Goal: Task Accomplishment & Management: Complete application form

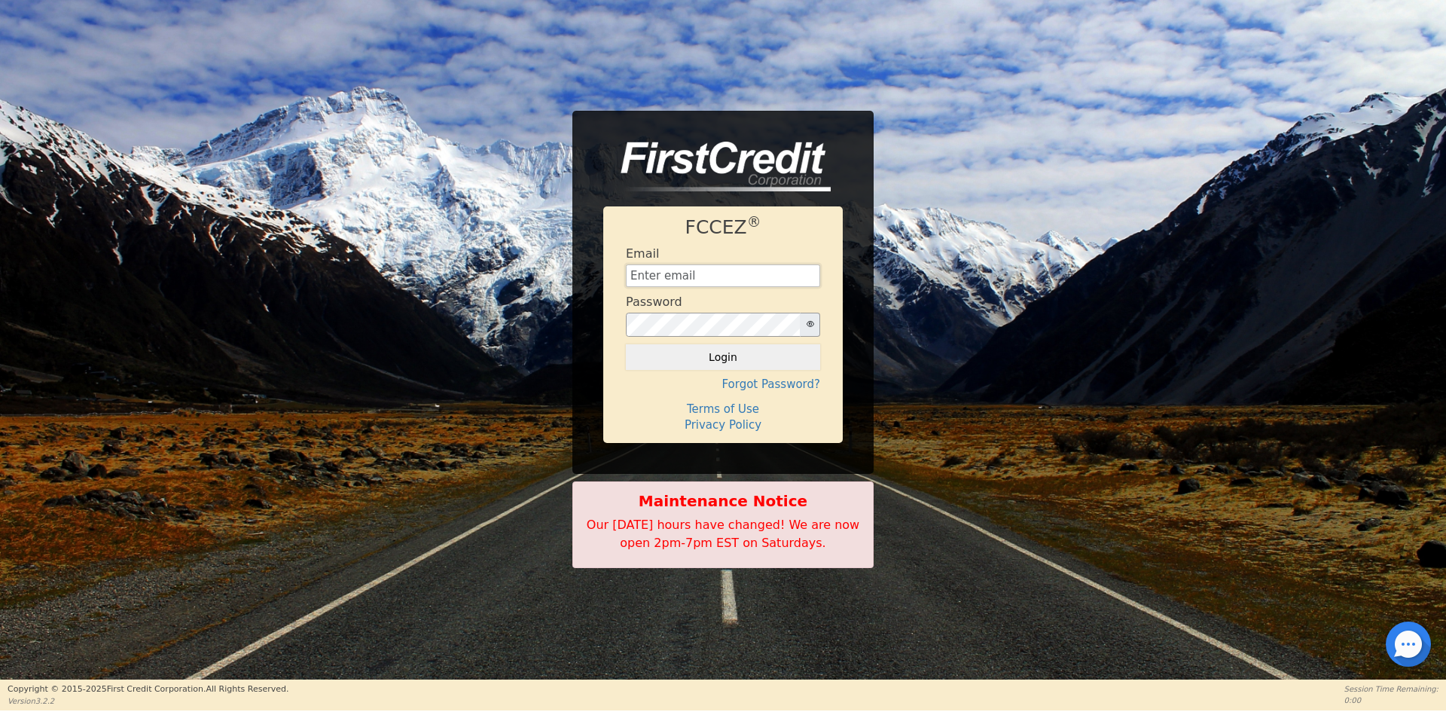
type input "[EMAIL_ADDRESS][DOMAIN_NAME]"
click at [669, 359] on button "Login" at bounding box center [723, 357] width 194 height 26
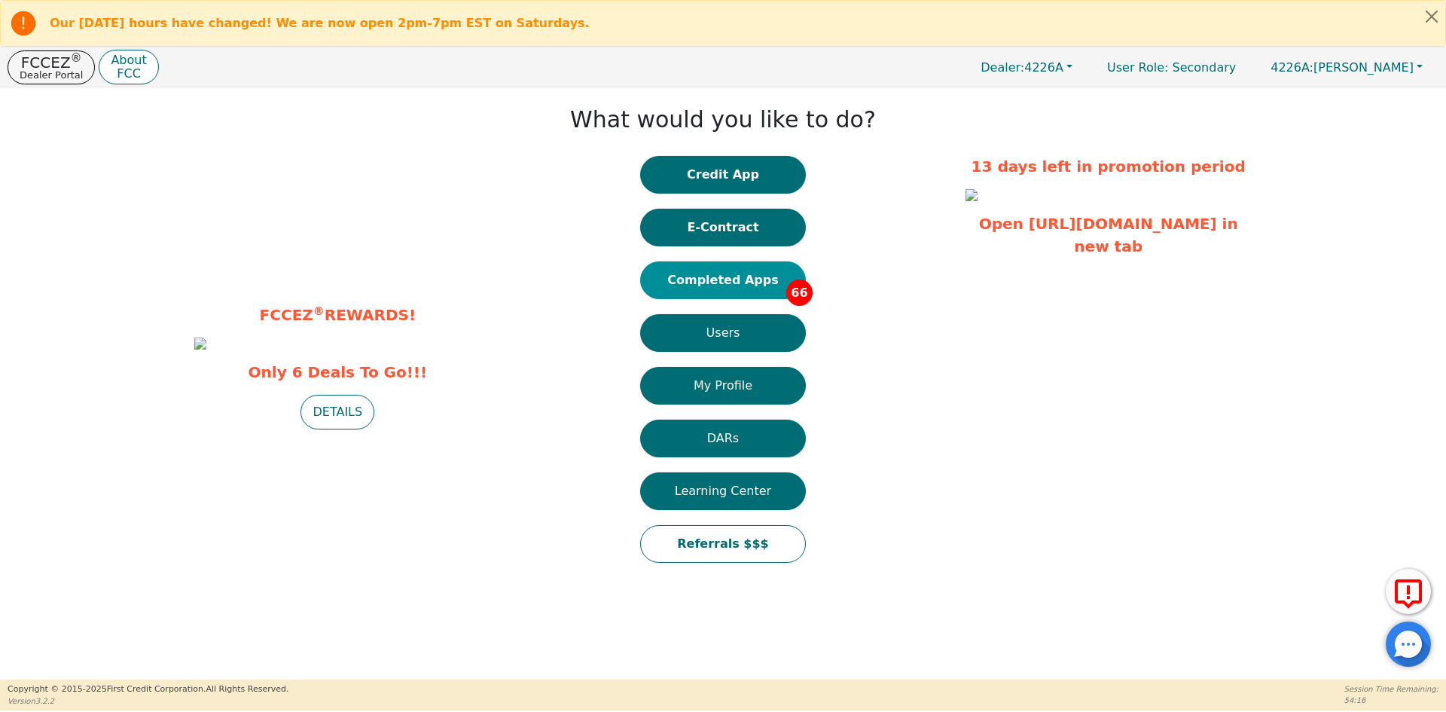
click at [693, 269] on button "Completed Apps 66" at bounding box center [723, 280] width 166 height 38
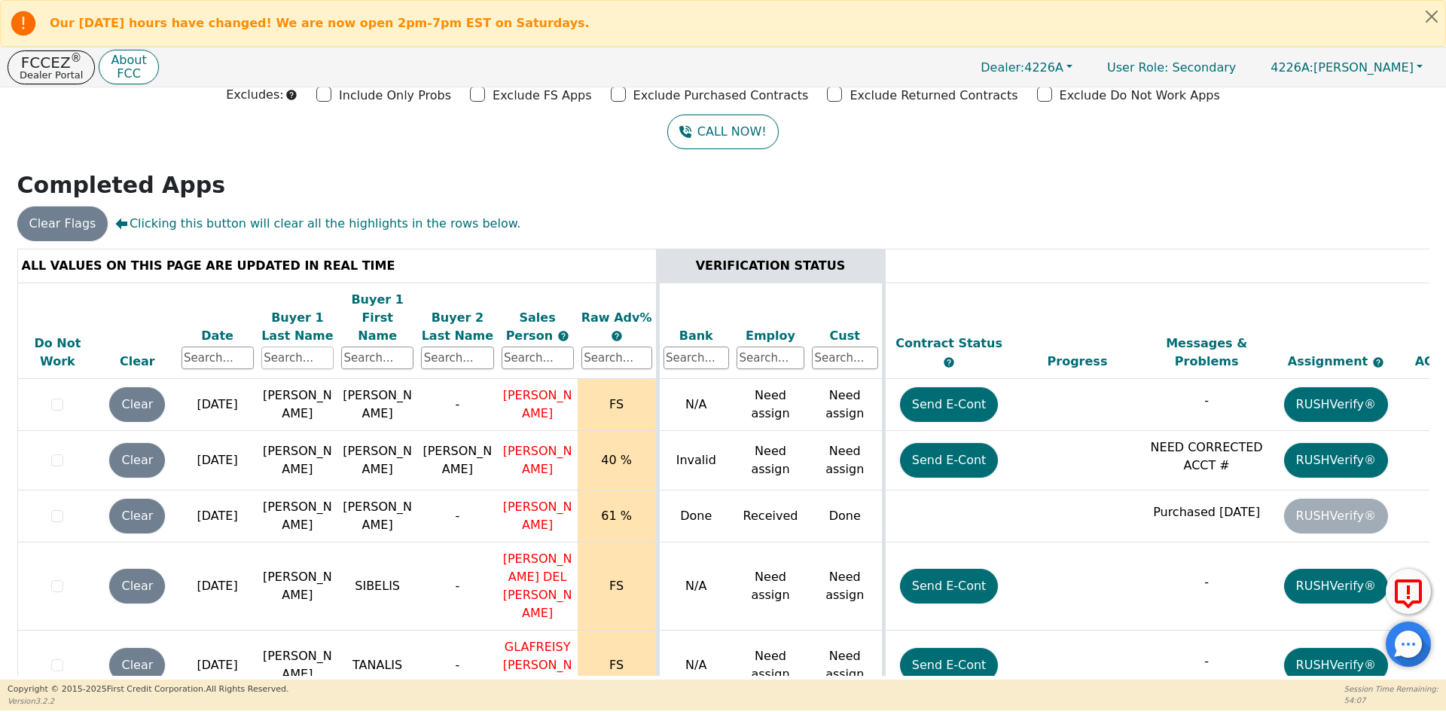
click at [279, 346] on input "text" at bounding box center [297, 357] width 72 height 23
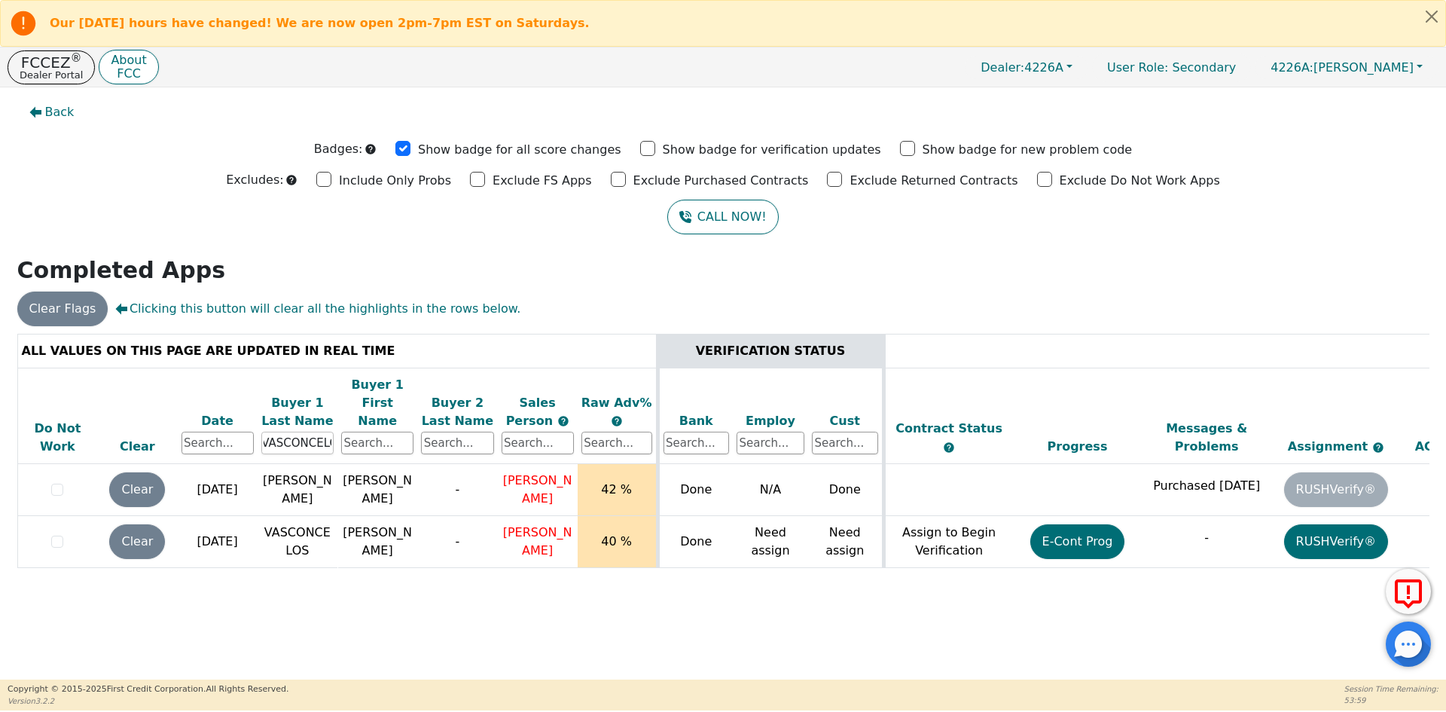
scroll to position [0, 8]
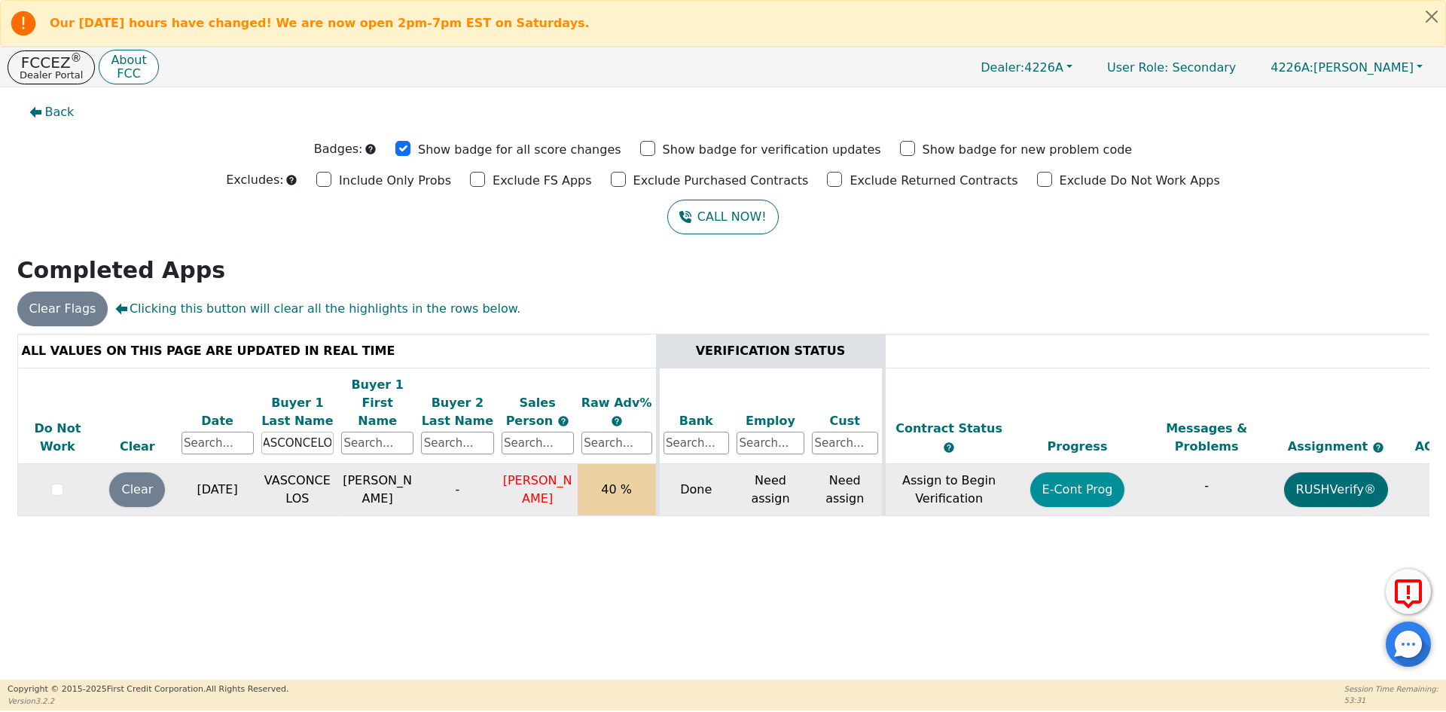
type input "VASCONCELOS"
click at [1059, 480] on button "E-Cont Prog" at bounding box center [1077, 489] width 95 height 35
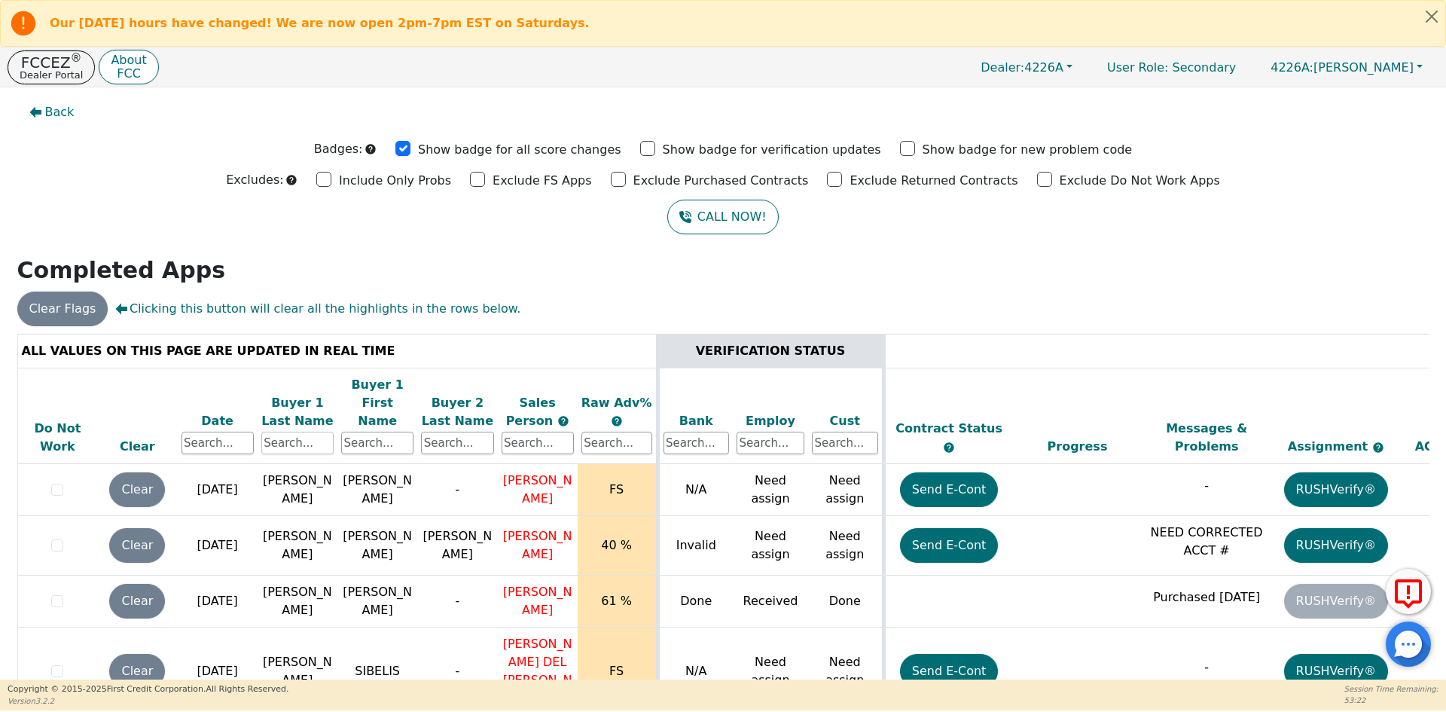
click at [308, 431] on input "text" at bounding box center [297, 442] width 72 height 23
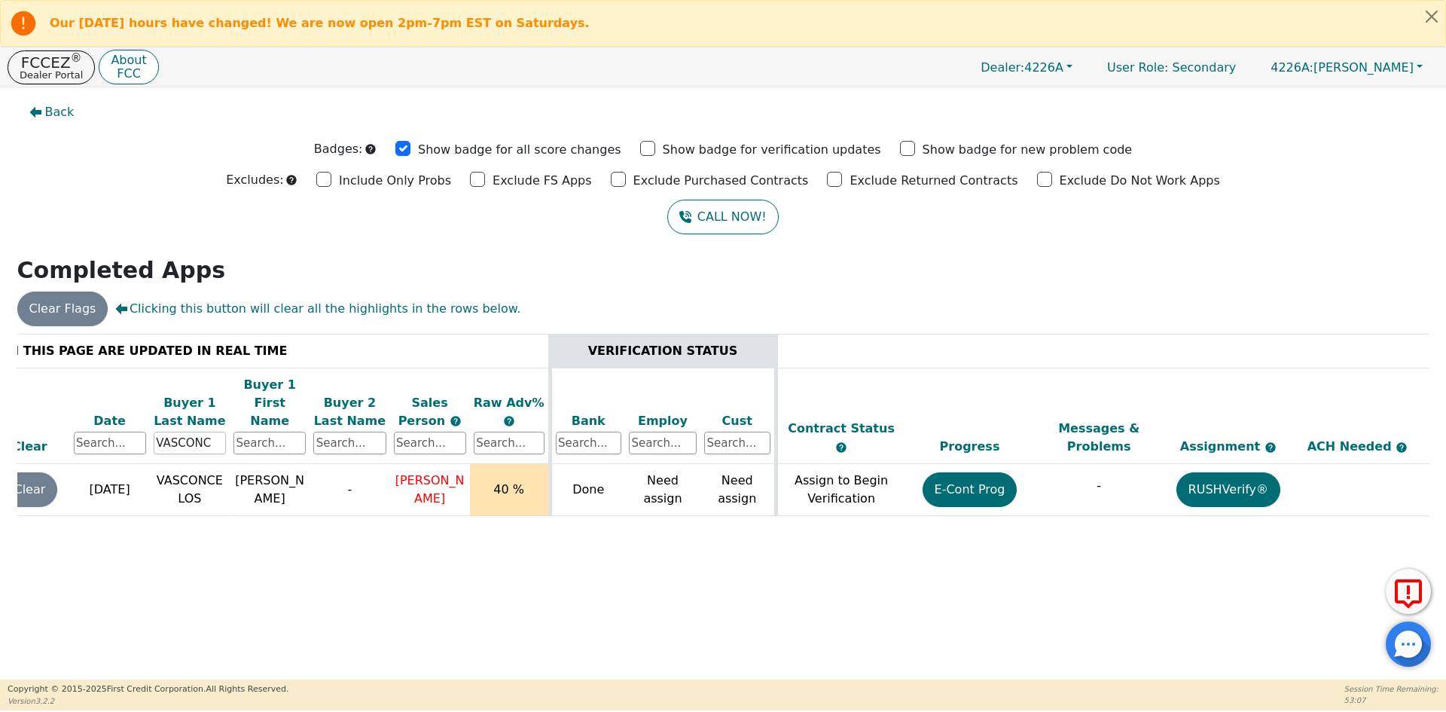
scroll to position [0, 230]
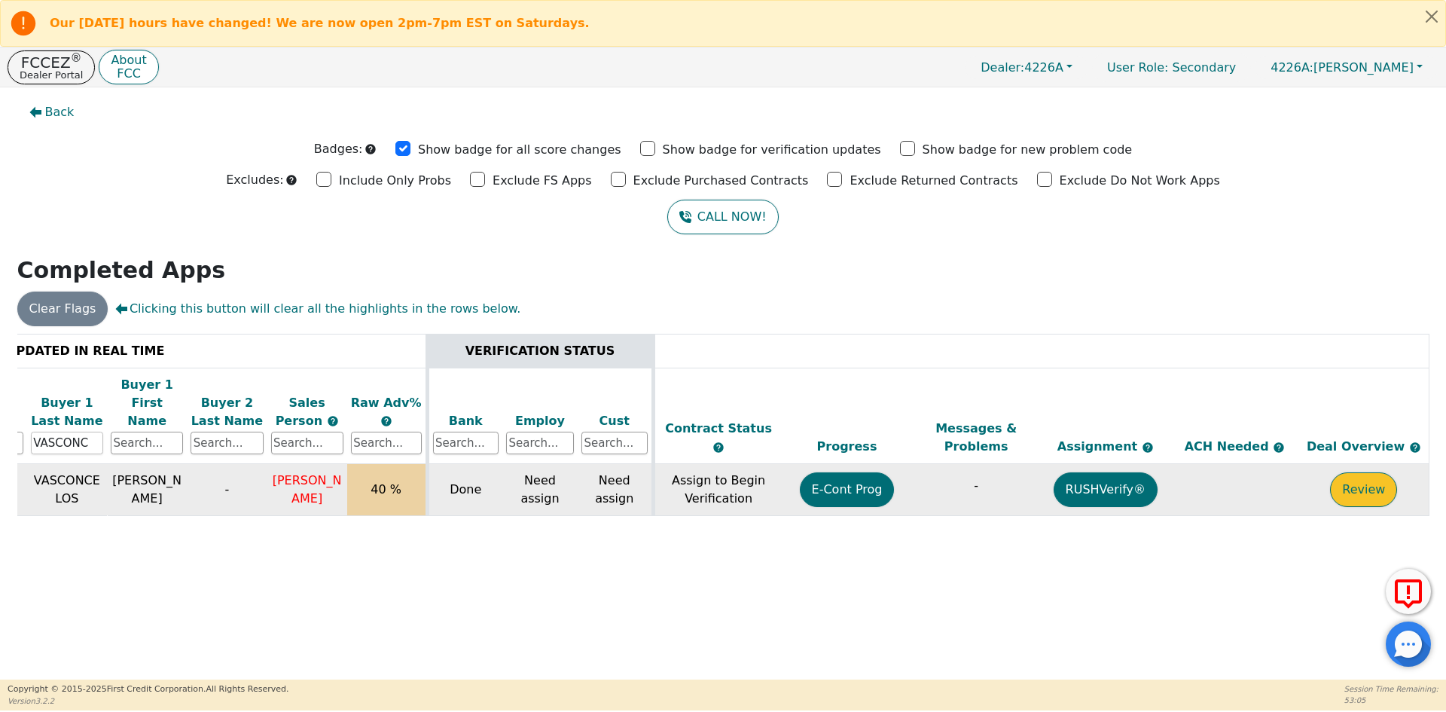
type input "VASCONC"
click at [1356, 478] on button "Review" at bounding box center [1363, 489] width 67 height 35
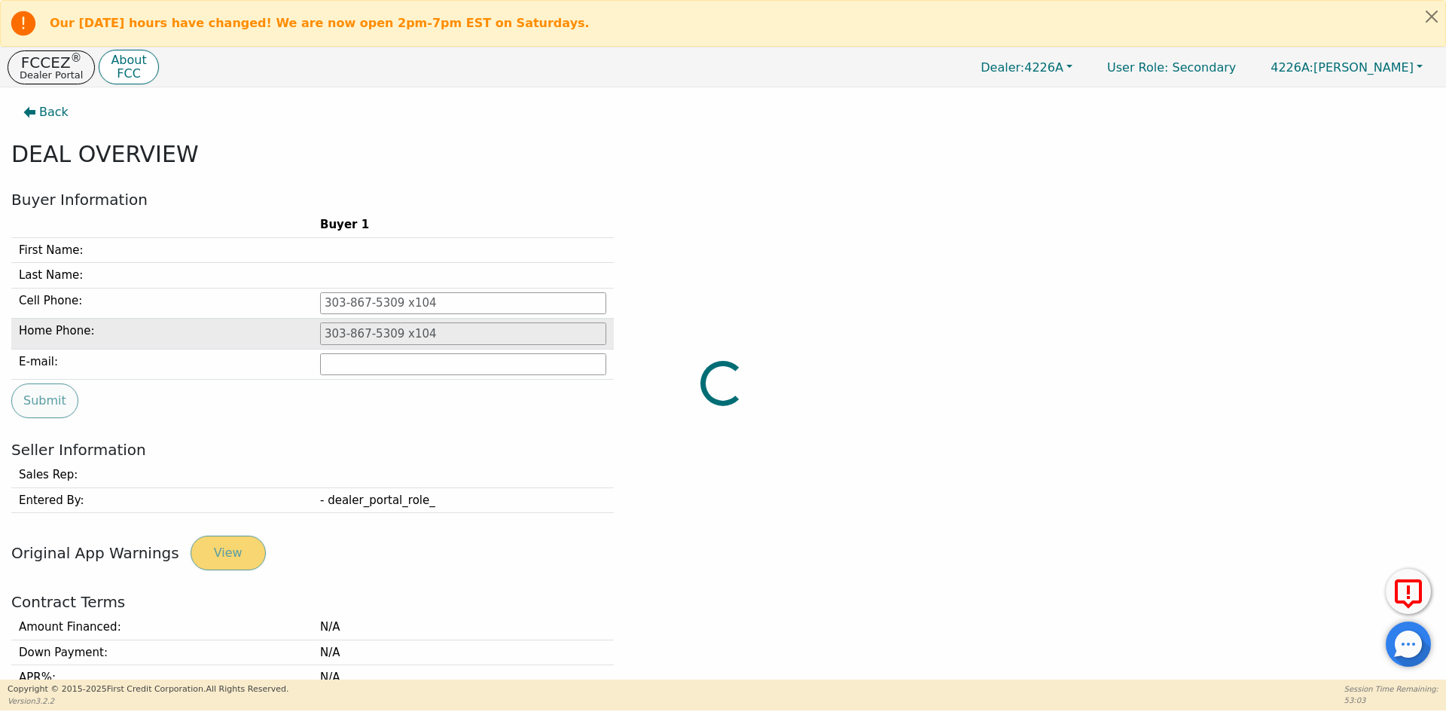
type input "[PHONE_NUMBER]"
type input "[EMAIL_ADDRESS][DOMAIN_NAME]"
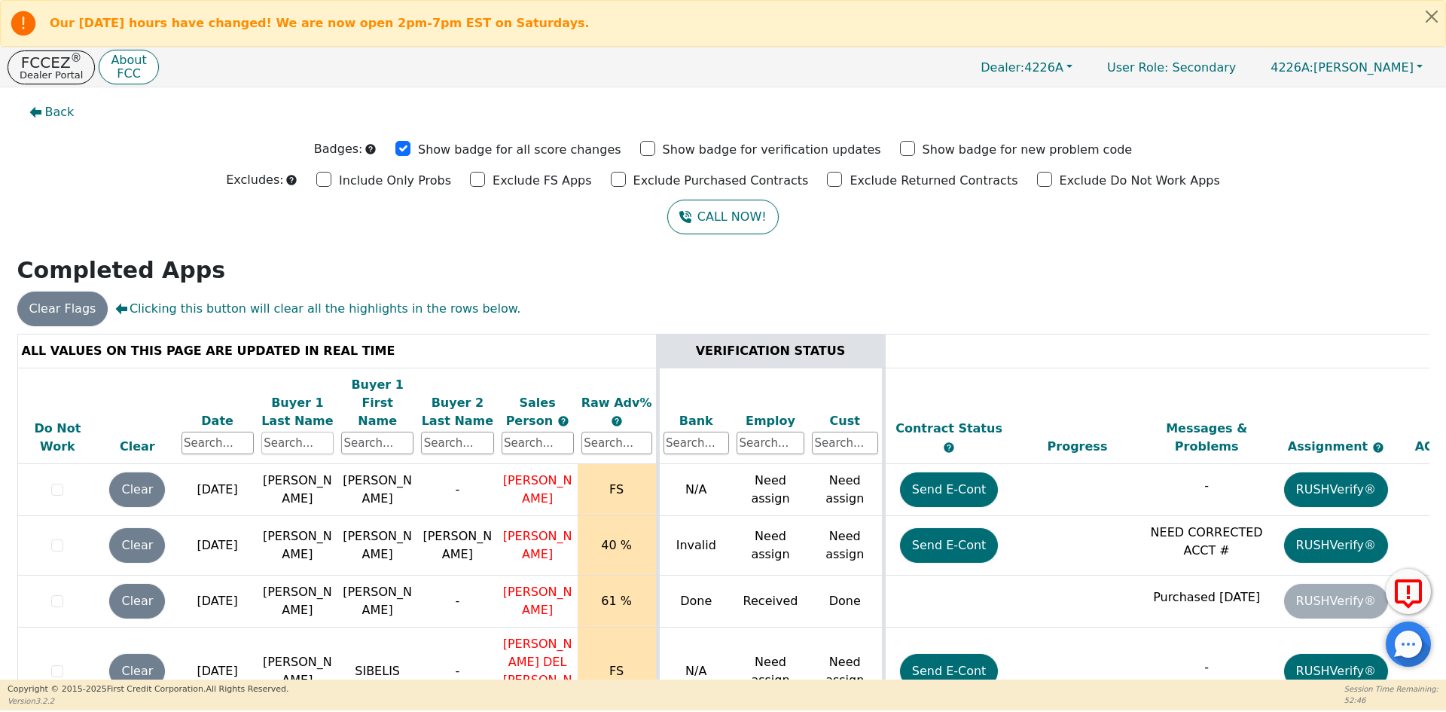
click at [279, 431] on input "text" at bounding box center [297, 442] width 72 height 23
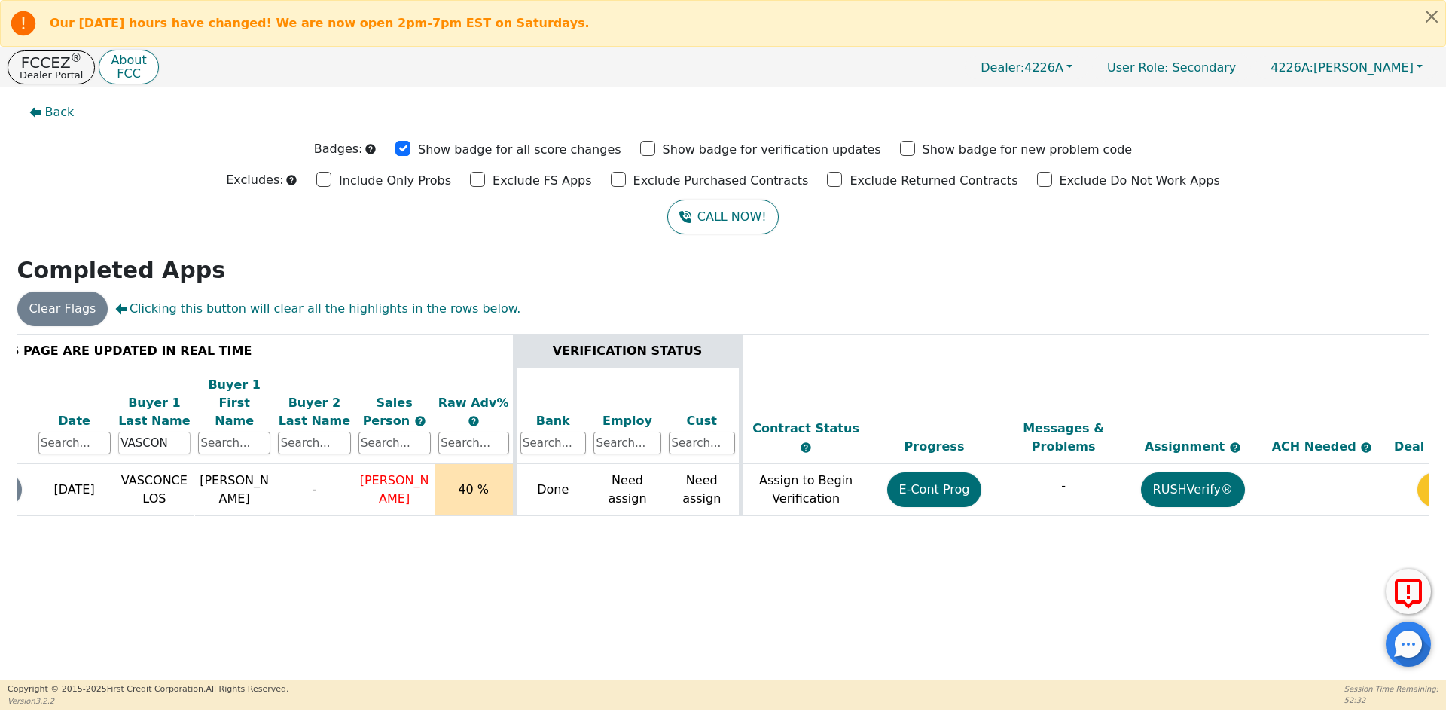
scroll to position [0, 142]
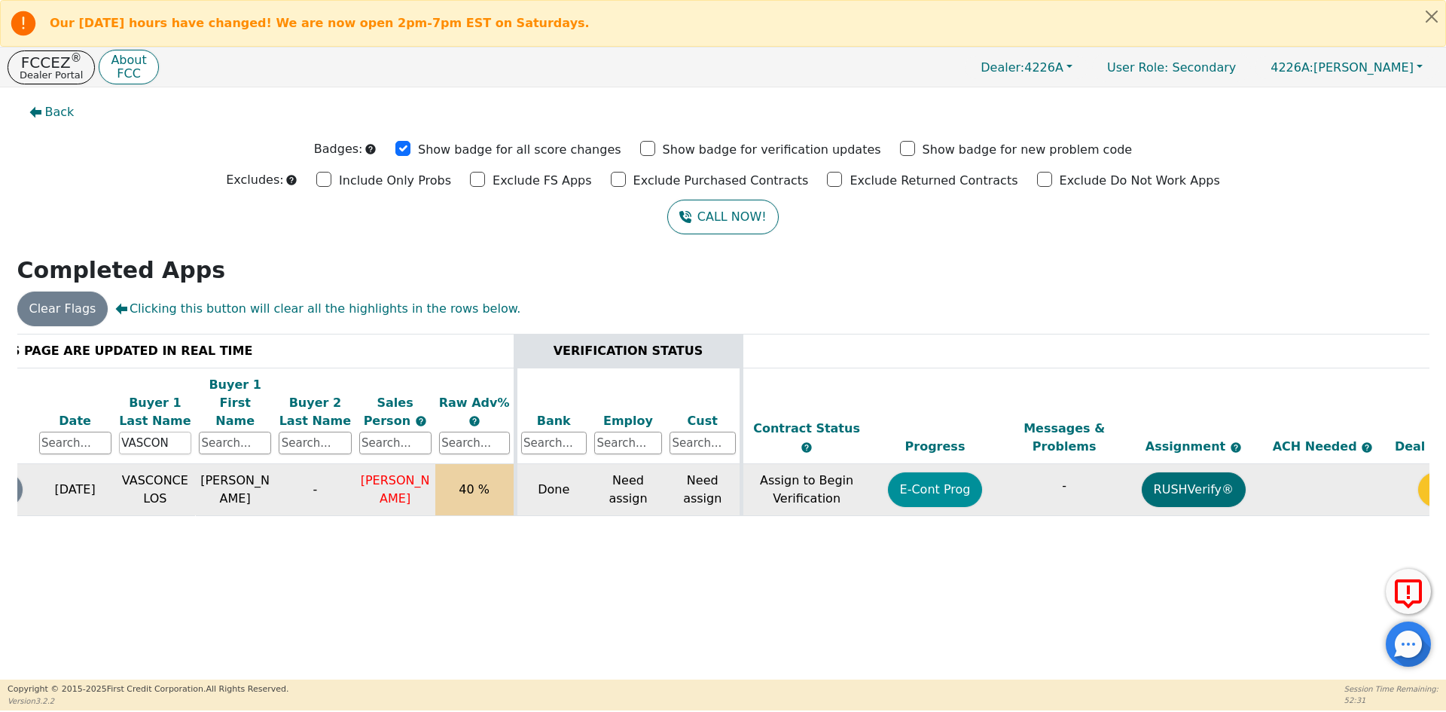
type input "VASCON"
click at [947, 472] on button "E-Cont Prog" at bounding box center [935, 489] width 95 height 35
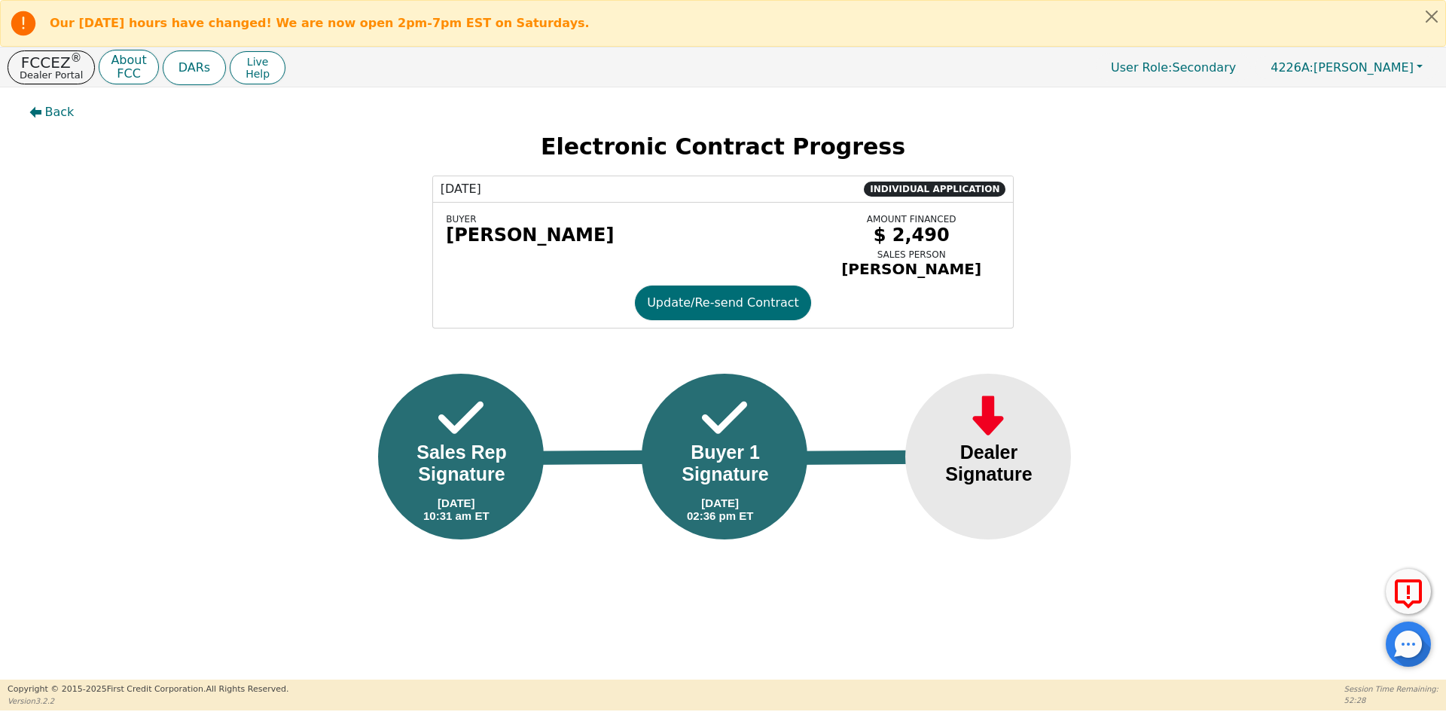
click at [417, 455] on div "Sales Rep Signature" at bounding box center [462, 463] width 122 height 44
click at [440, 435] on img at bounding box center [460, 418] width 45 height 52
click at [724, 439] on img at bounding box center [724, 418] width 45 height 52
click at [912, 191] on span "INDIVIDUAL APPLICATION" at bounding box center [935, 188] width 142 height 15
click at [497, 238] on div "[PERSON_NAME]" at bounding box center [628, 234] width 365 height 21
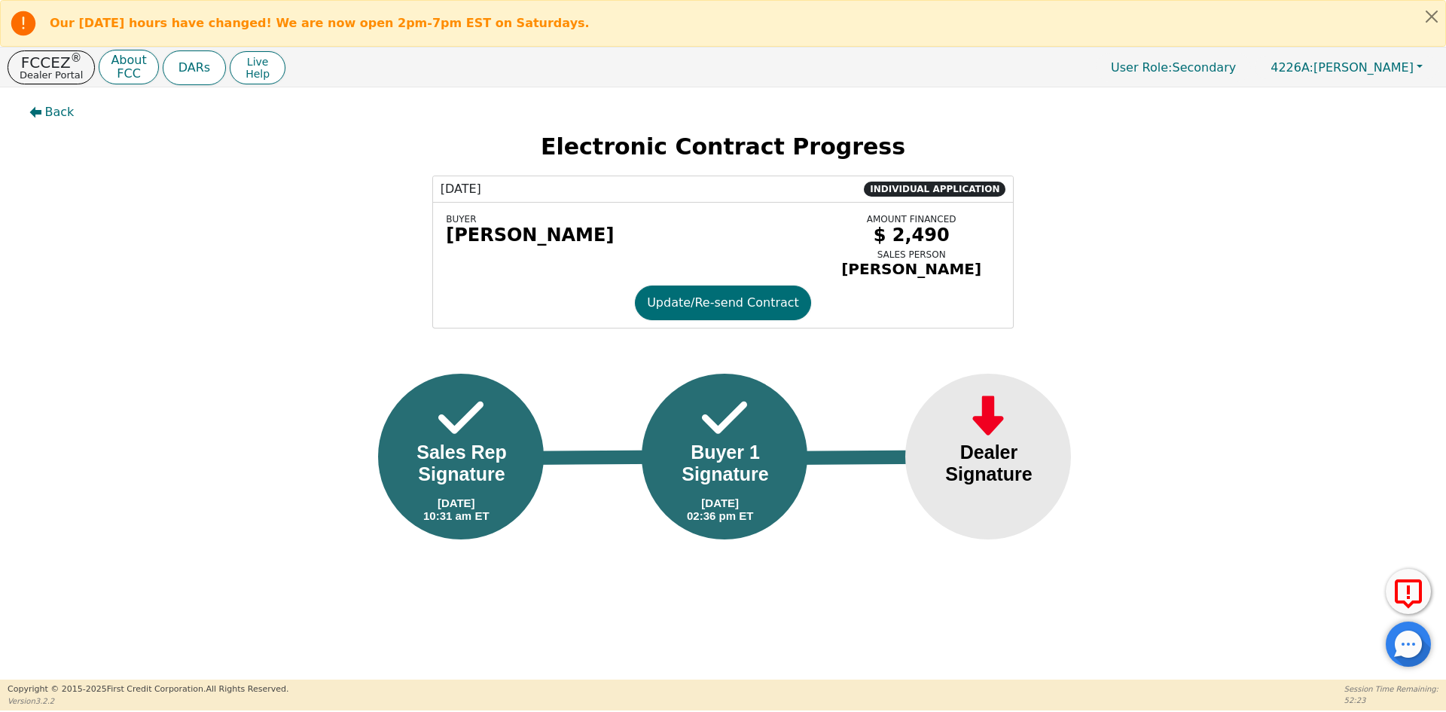
click at [453, 222] on div "BUYER" at bounding box center [628, 219] width 365 height 11
click at [467, 181] on span "[DATE]" at bounding box center [461, 189] width 41 height 18
click at [718, 452] on div "Buyer 1 Signature" at bounding box center [725, 463] width 122 height 44
click at [684, 316] on button "Update/Re-send Contract" at bounding box center [723, 302] width 176 height 35
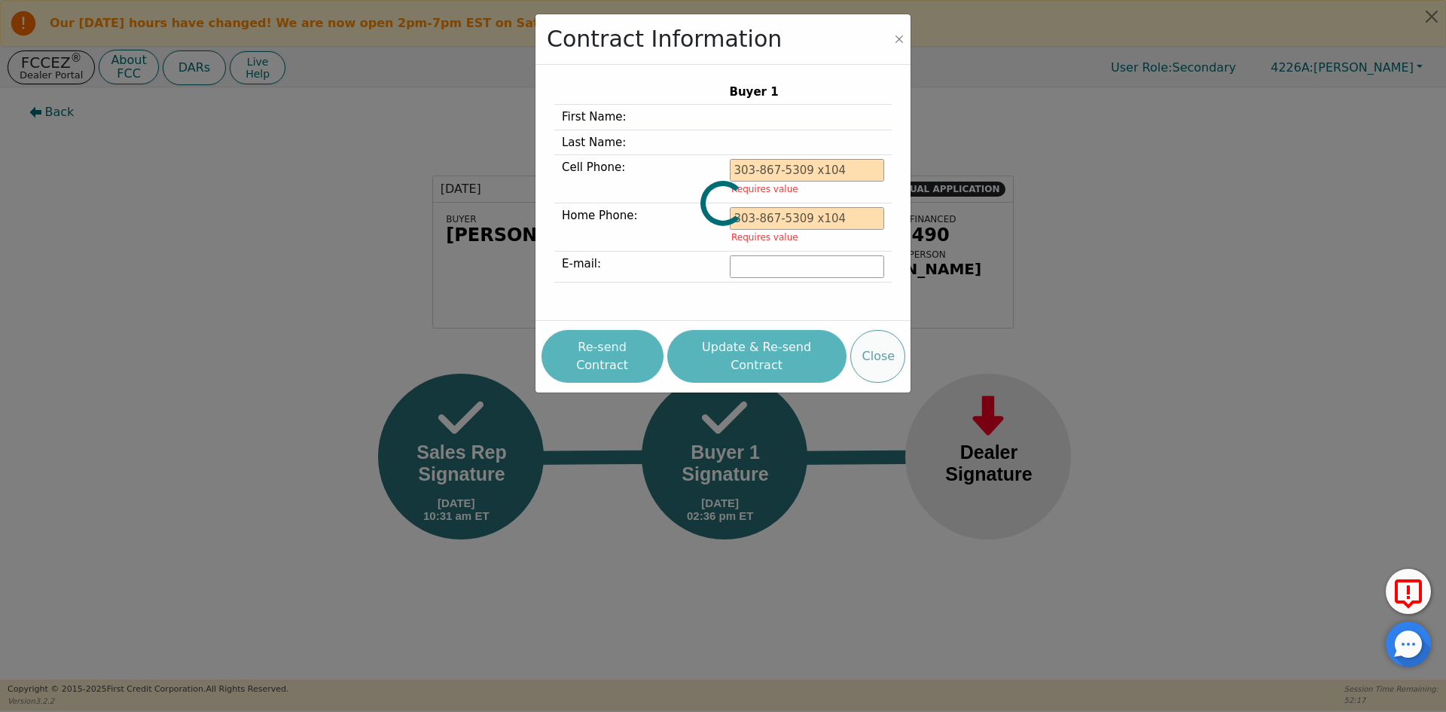
type input "[PHONE_NUMBER]"
type input "[EMAIL_ADDRESS][DOMAIN_NAME]"
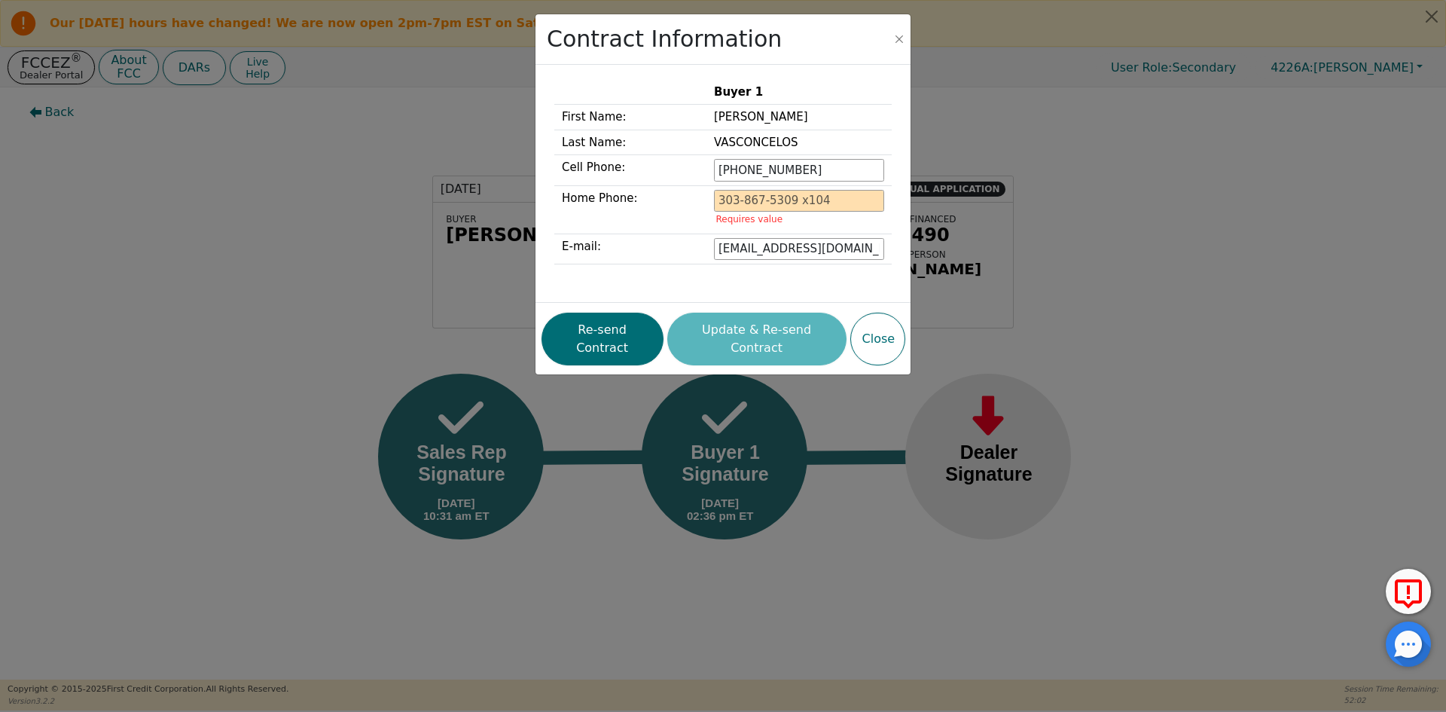
click at [910, 36] on div "Contract Information" at bounding box center [722, 39] width 375 height 50
click at [904, 40] on button "Close" at bounding box center [899, 39] width 15 height 15
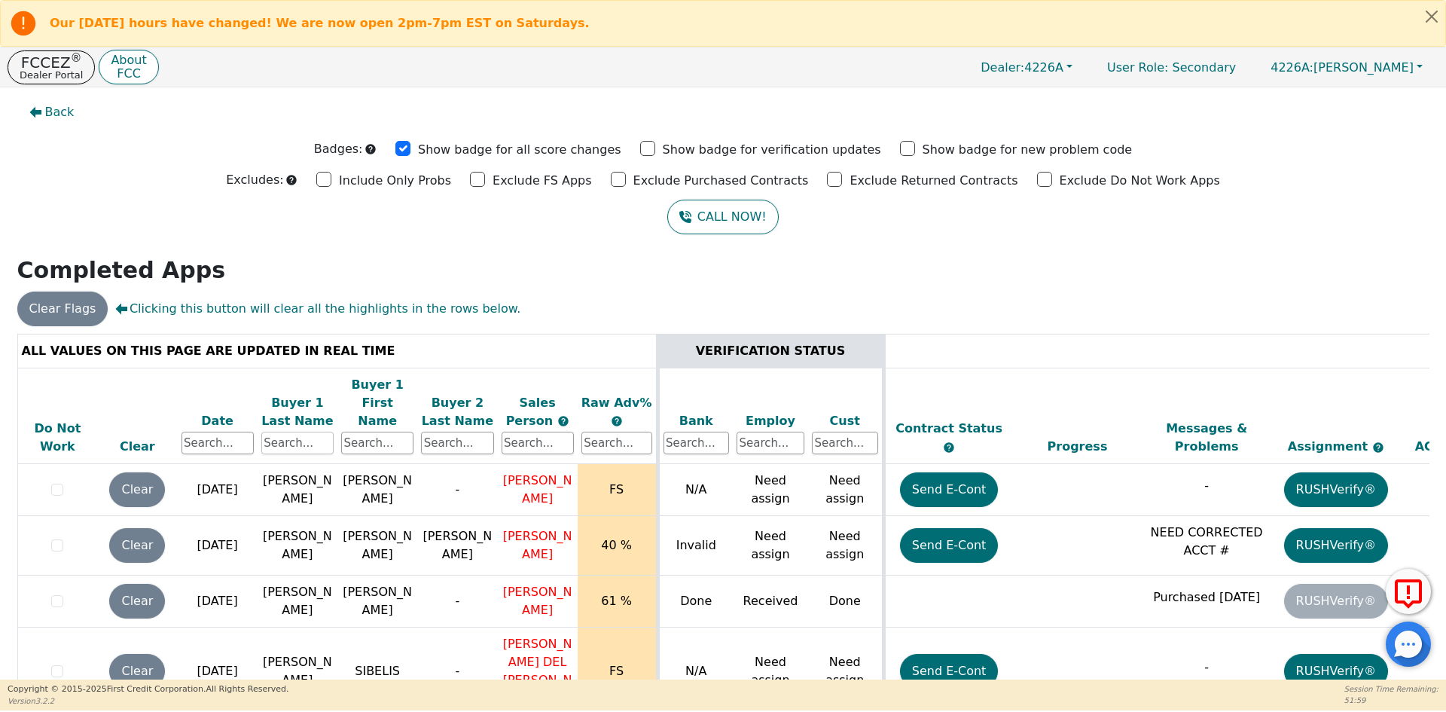
click at [291, 431] on input "text" at bounding box center [297, 442] width 72 height 23
type input "VAN"
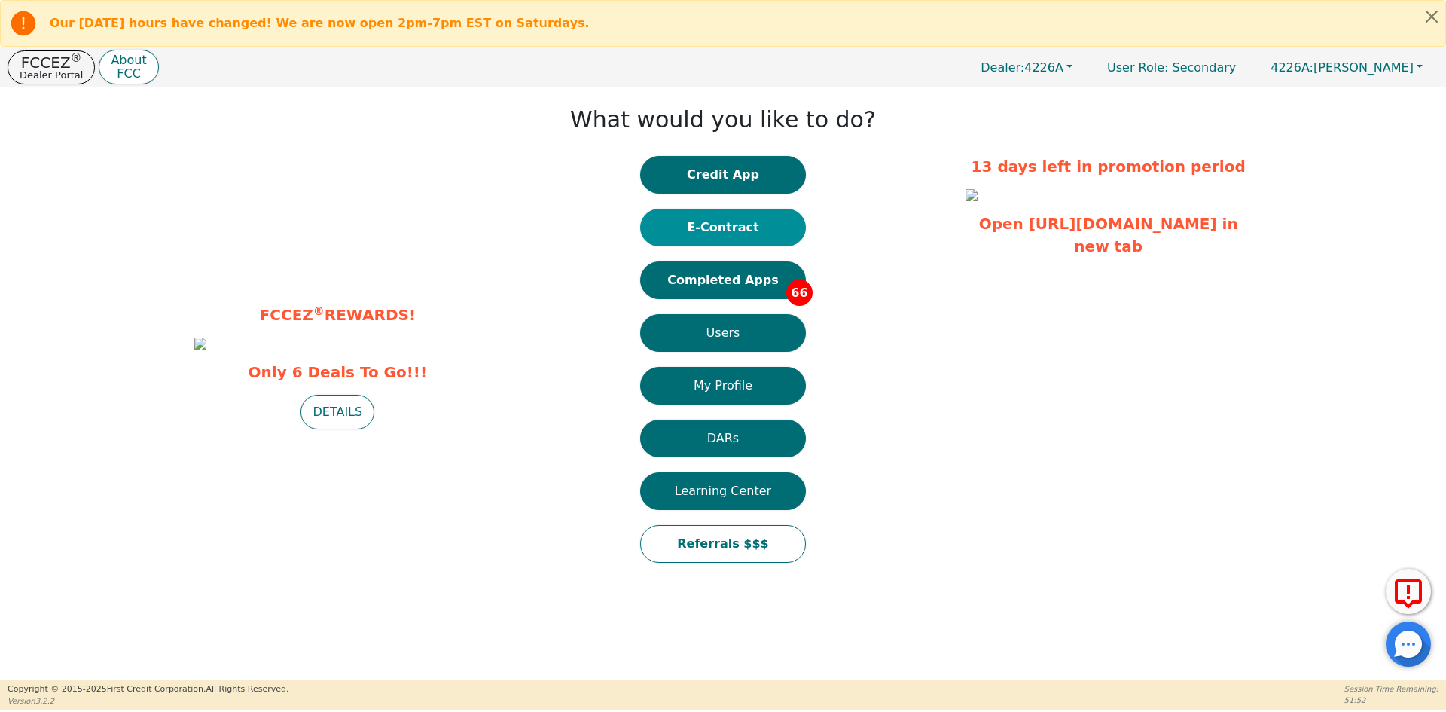
click at [722, 233] on button "E-Contract" at bounding box center [723, 228] width 166 height 38
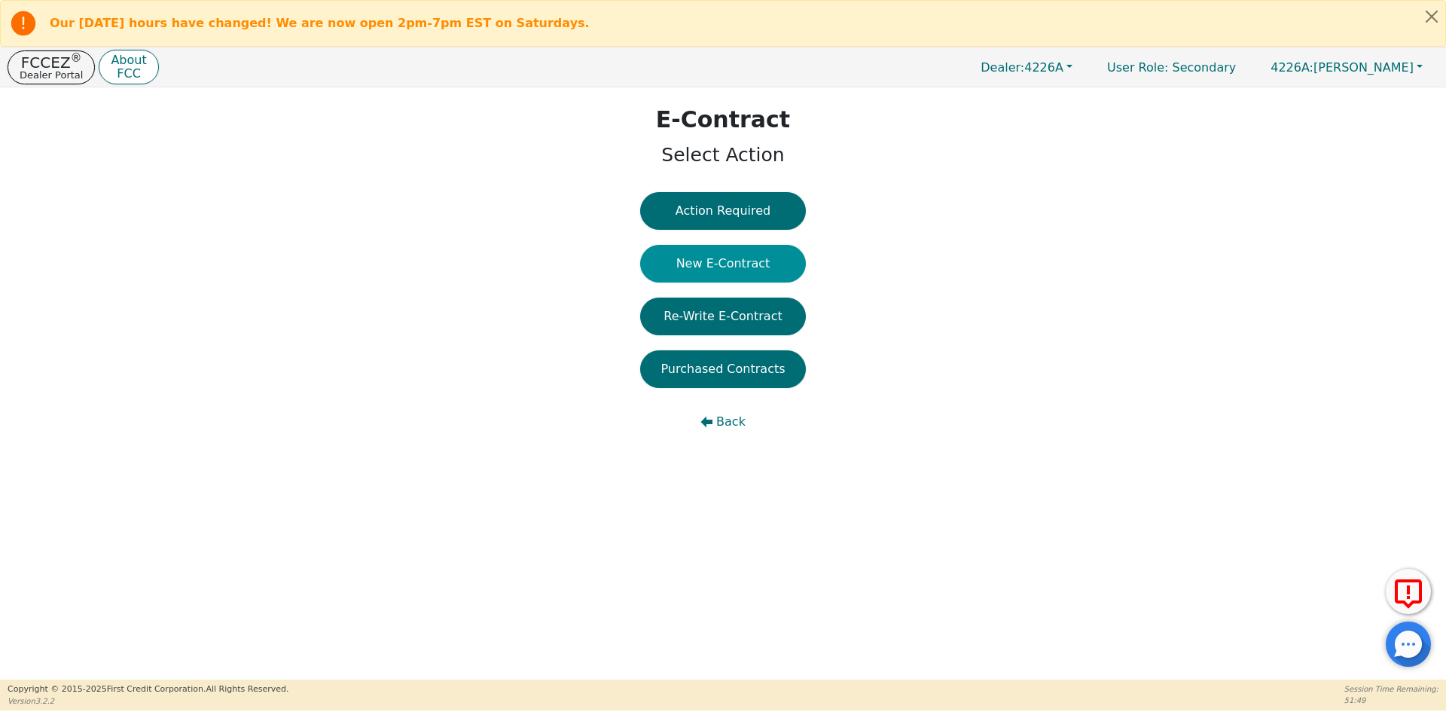
click at [726, 276] on button "New E-Contract" at bounding box center [723, 264] width 166 height 38
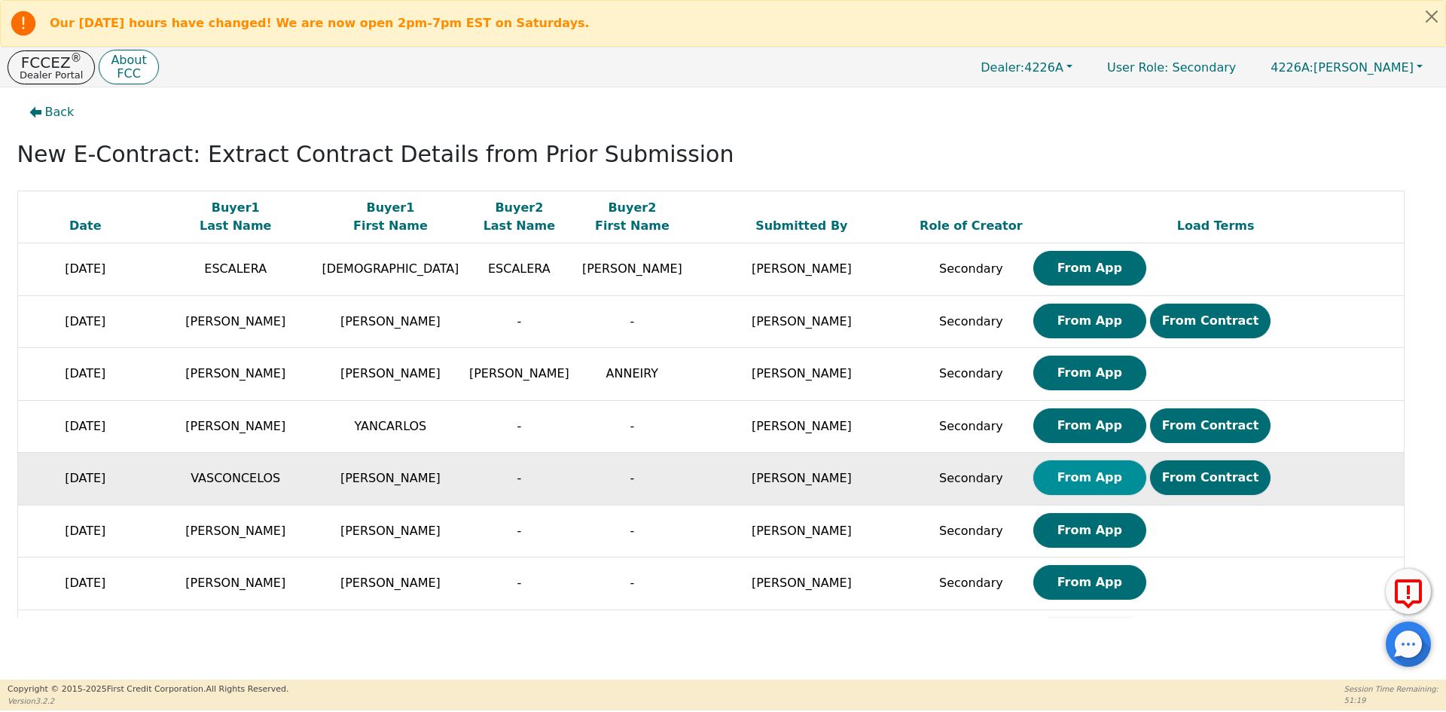
click at [1033, 480] on button "From App" at bounding box center [1089, 477] width 113 height 35
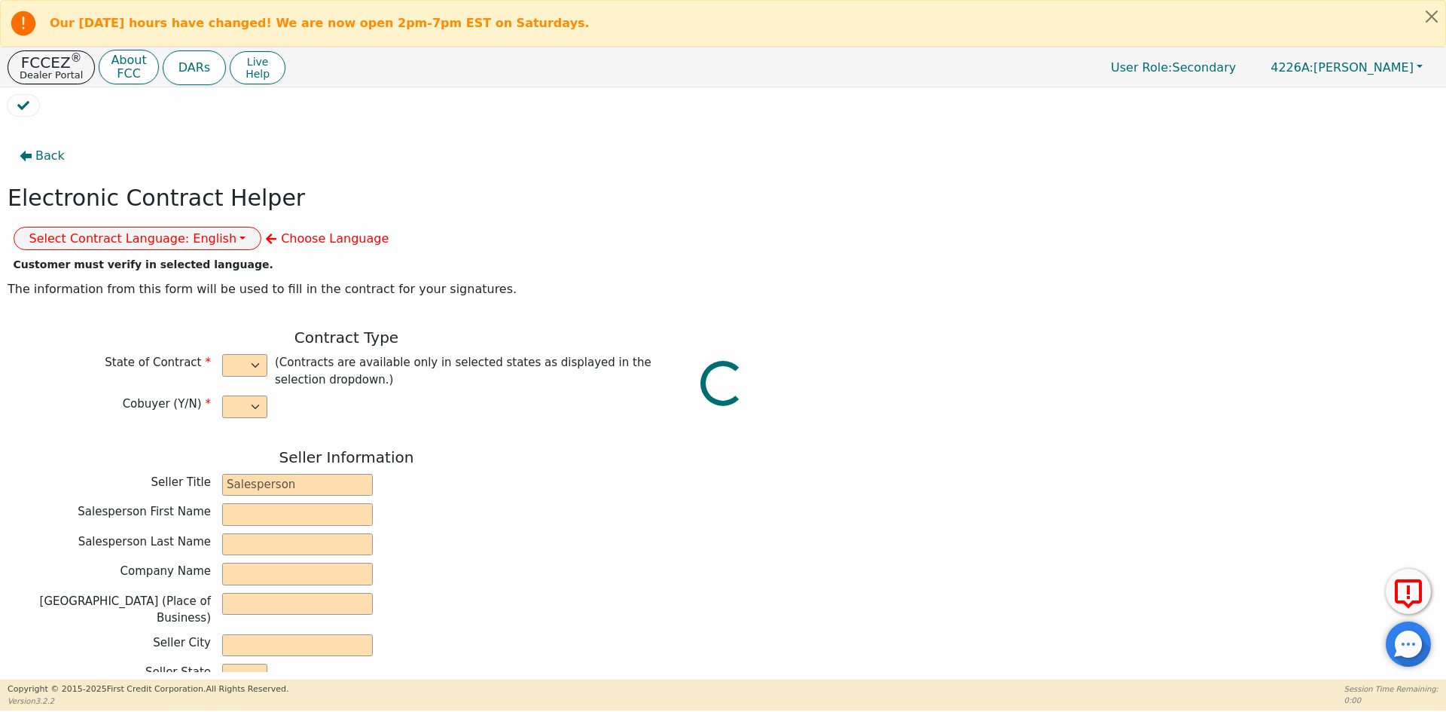
select select "n"
type input "ANALISTA"
type input "[PERSON_NAME]"
type input "GERMAN"
type input "DIAMOND PERFECT. DBA AQUAFEEL"
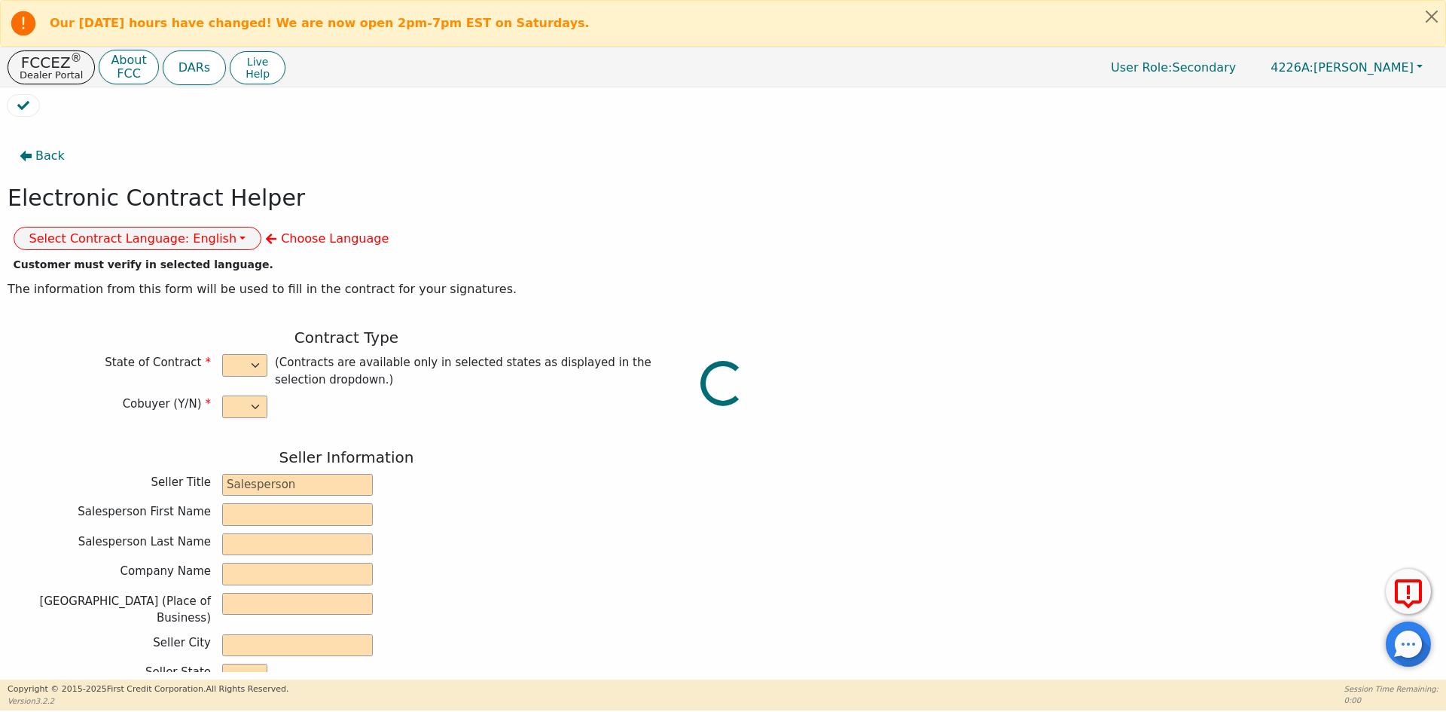
type input "[STREET_ADDRESS]"
type input "WAKE FOREST"
select select "NC"
type input "27587"
type input "[PERSON_NAME]"
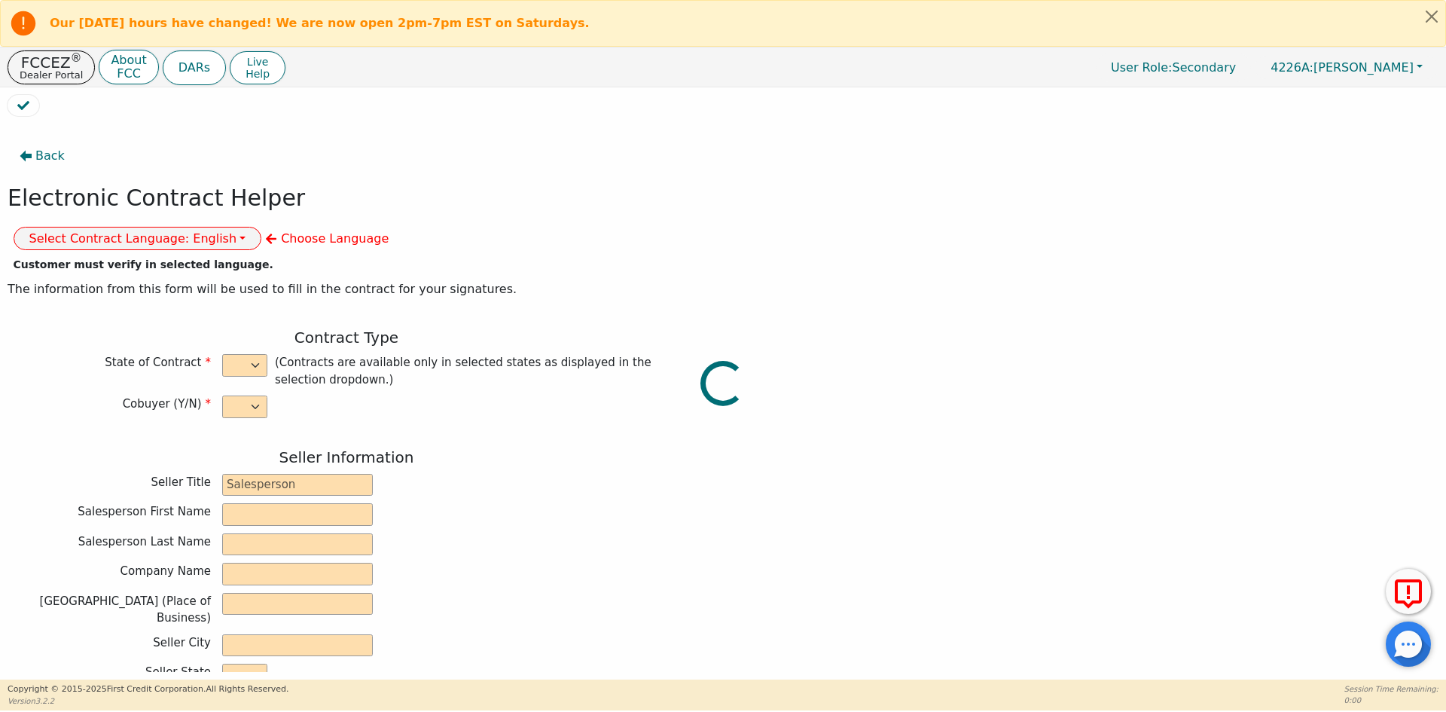
type input "VASCONCELOS"
type input "[STREET_ADDRESS]"
type input "DEERFIELD"
select select "FL"
type input "33442"
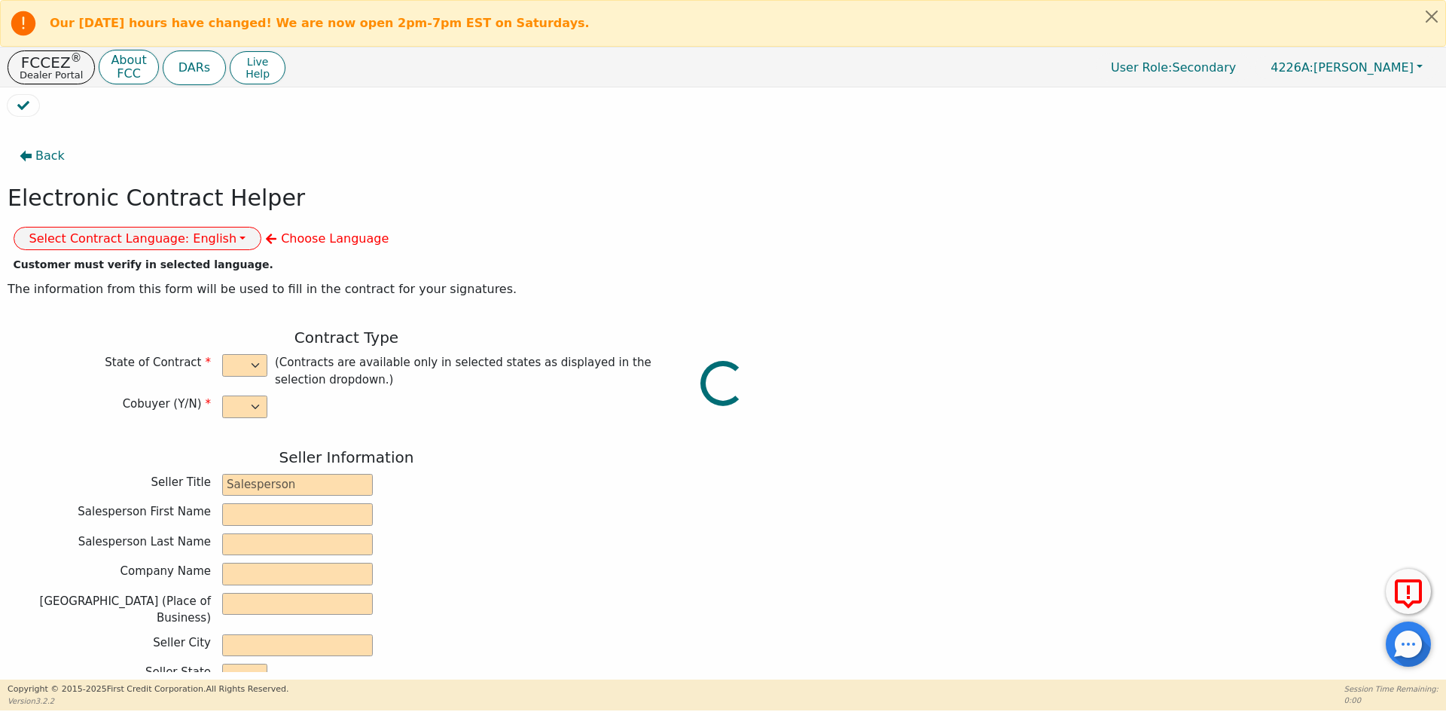
type input "[DATE]"
type input "10.99"
type input "[DATE]"
type input "72"
type input "0"
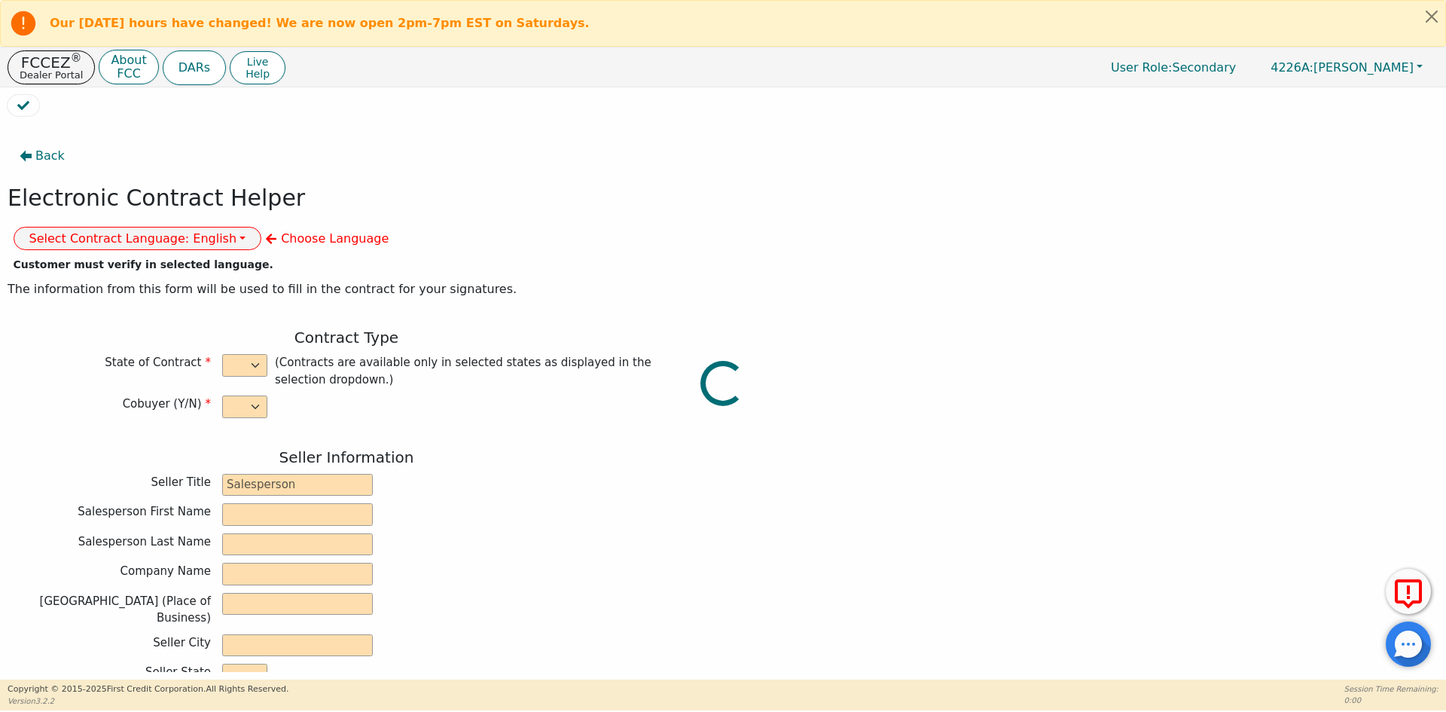
type input "7880180947134"
type input "2990.00"
type input "0.00"
type input "2990.00"
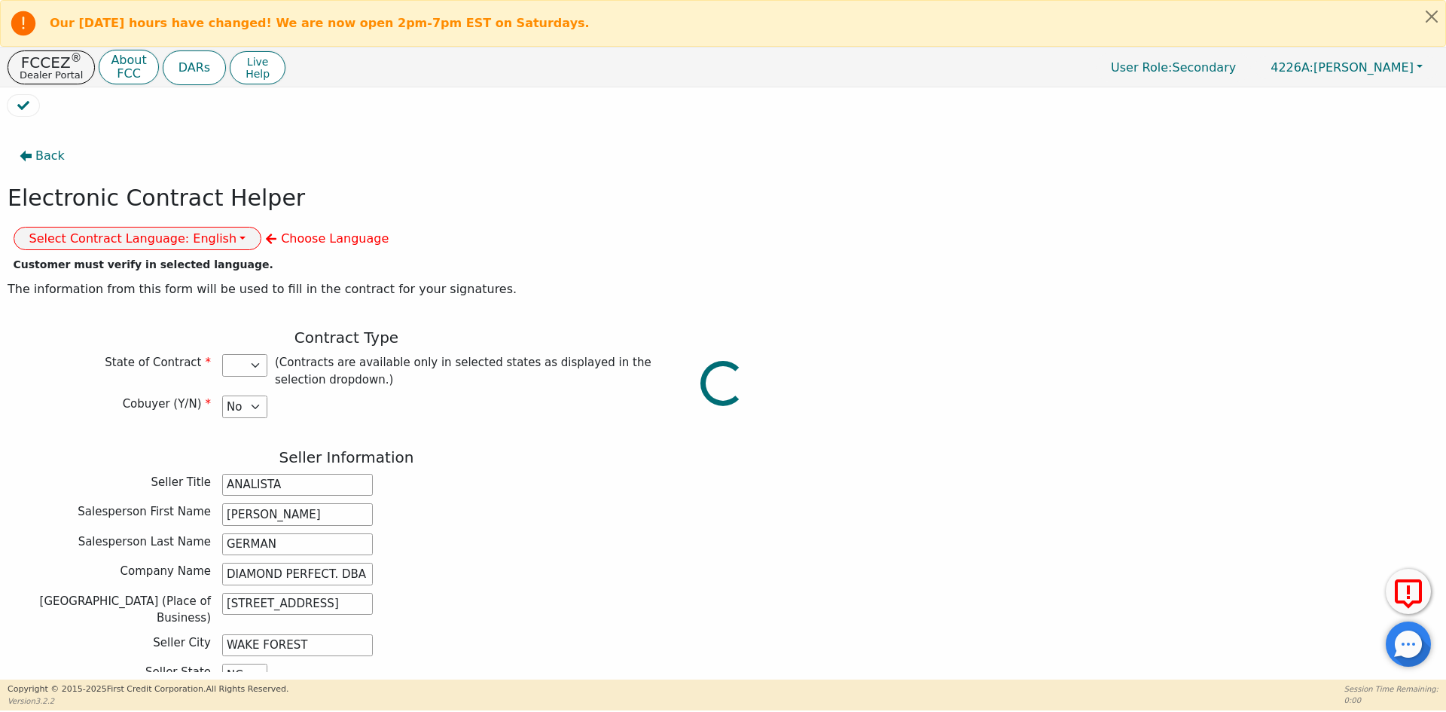
select select "FL"
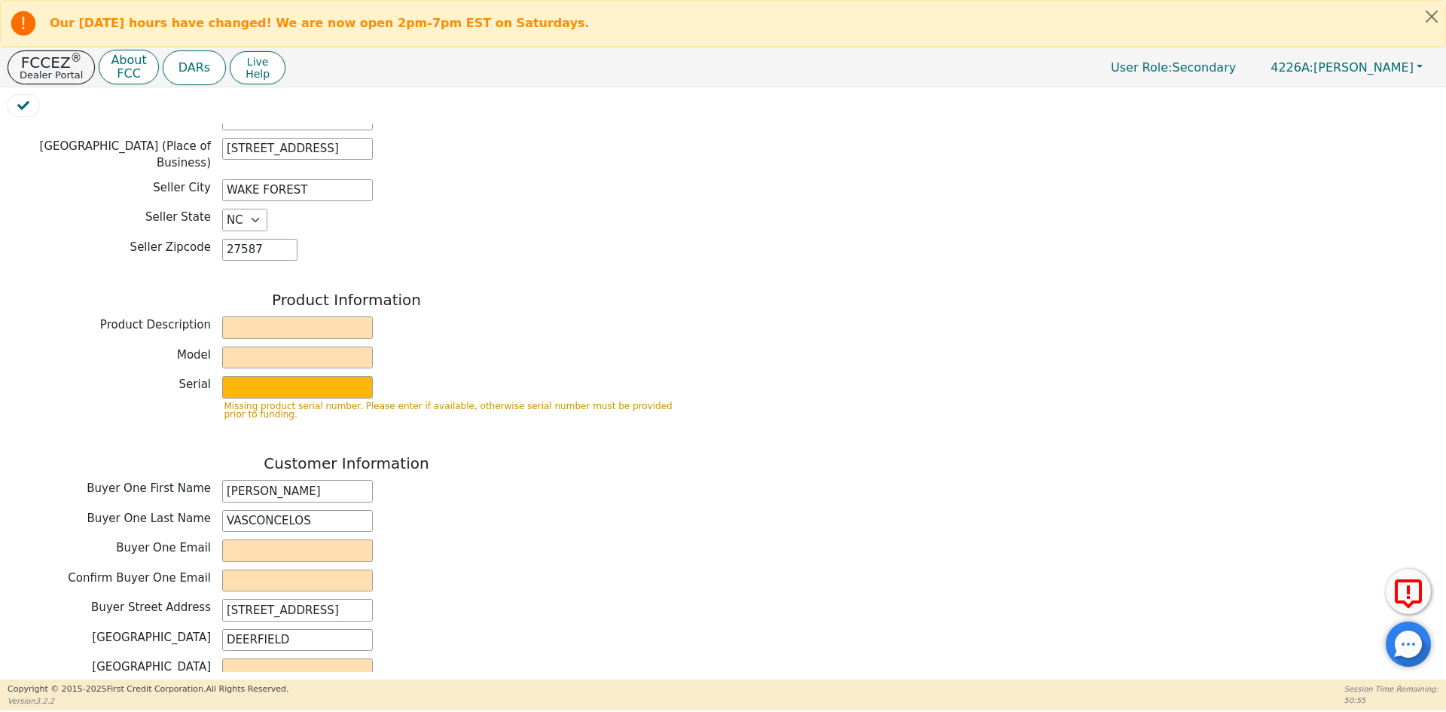
scroll to position [602, 0]
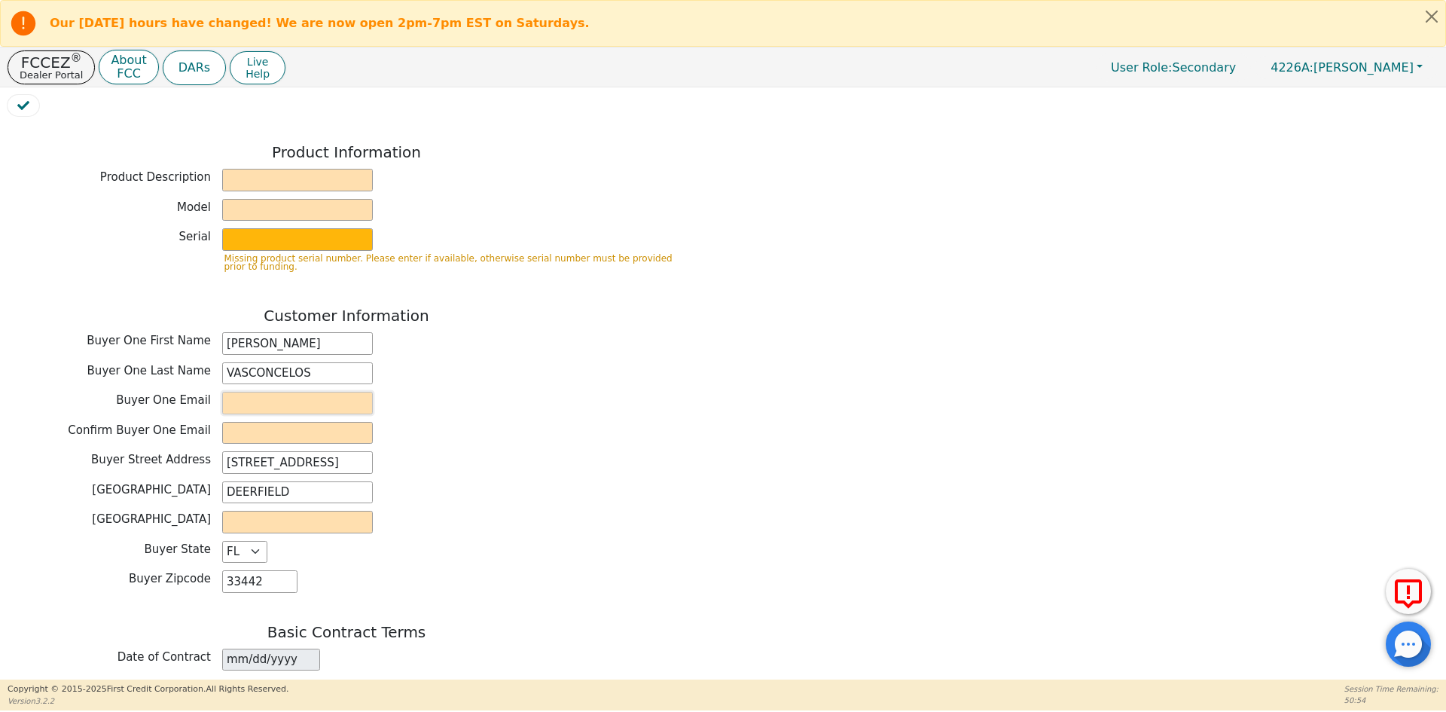
click at [275, 392] on input "email" at bounding box center [297, 403] width 151 height 23
paste input "[EMAIL_ADDRESS][DOMAIN_NAME]"
type input "[EMAIL_ADDRESS][DOMAIN_NAME]"
click at [245, 422] on input "email" at bounding box center [297, 433] width 151 height 23
paste input "[EMAIL_ADDRESS][DOMAIN_NAME]"
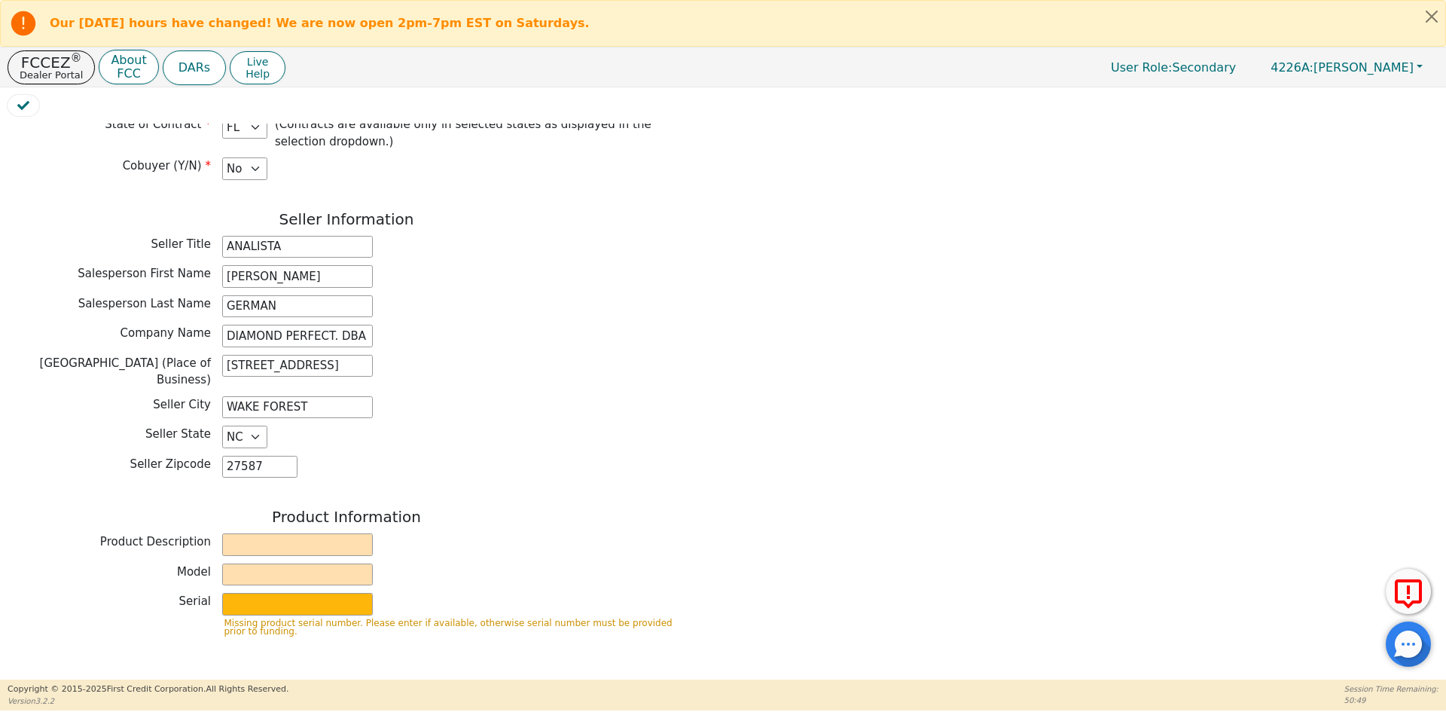
scroll to position [377, 0]
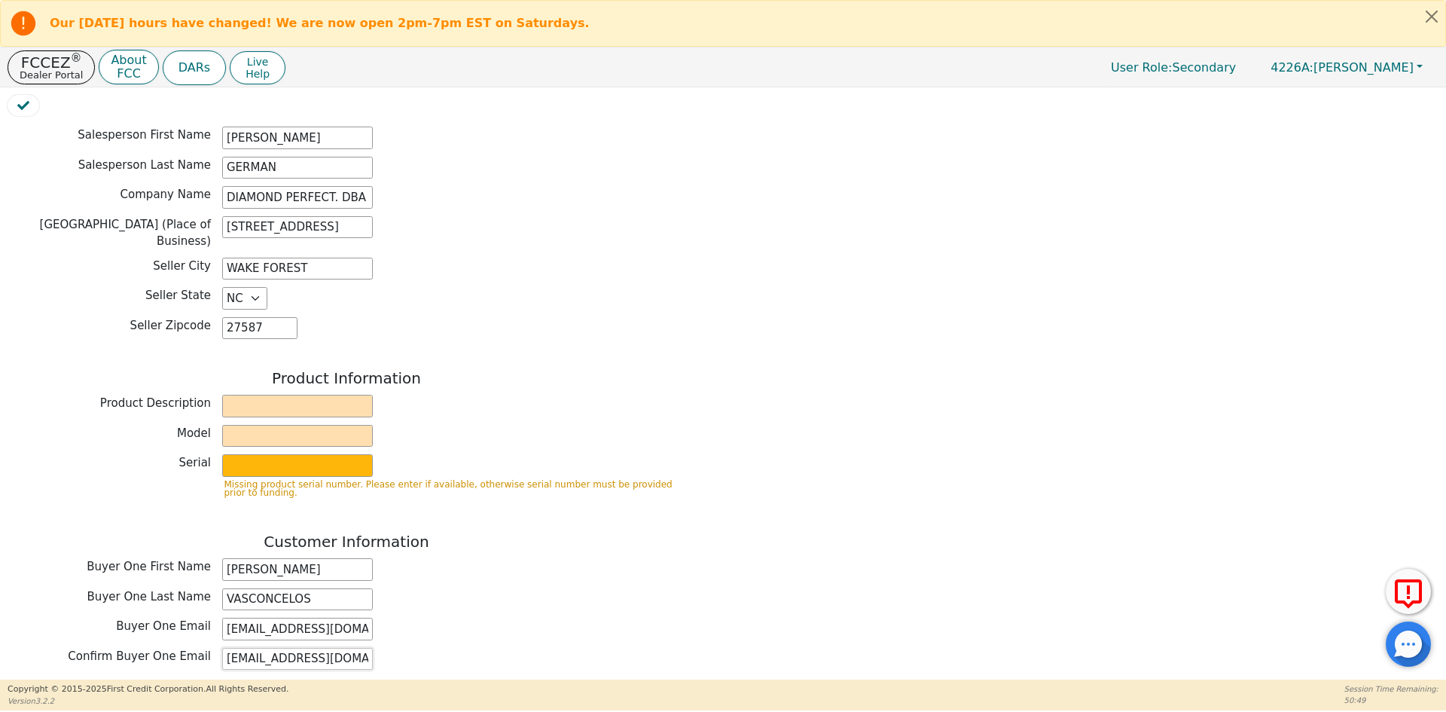
type input "[EMAIL_ADDRESS][DOMAIN_NAME]"
drag, startPoint x: 260, startPoint y: 355, endPoint x: 262, endPoint y: 364, distance: 8.6
click at [259, 395] on input "text" at bounding box center [297, 406] width 151 height 23
type input "WATER PURIFICATION SYSTEM"
click at [301, 425] on input "text" at bounding box center [297, 436] width 151 height 23
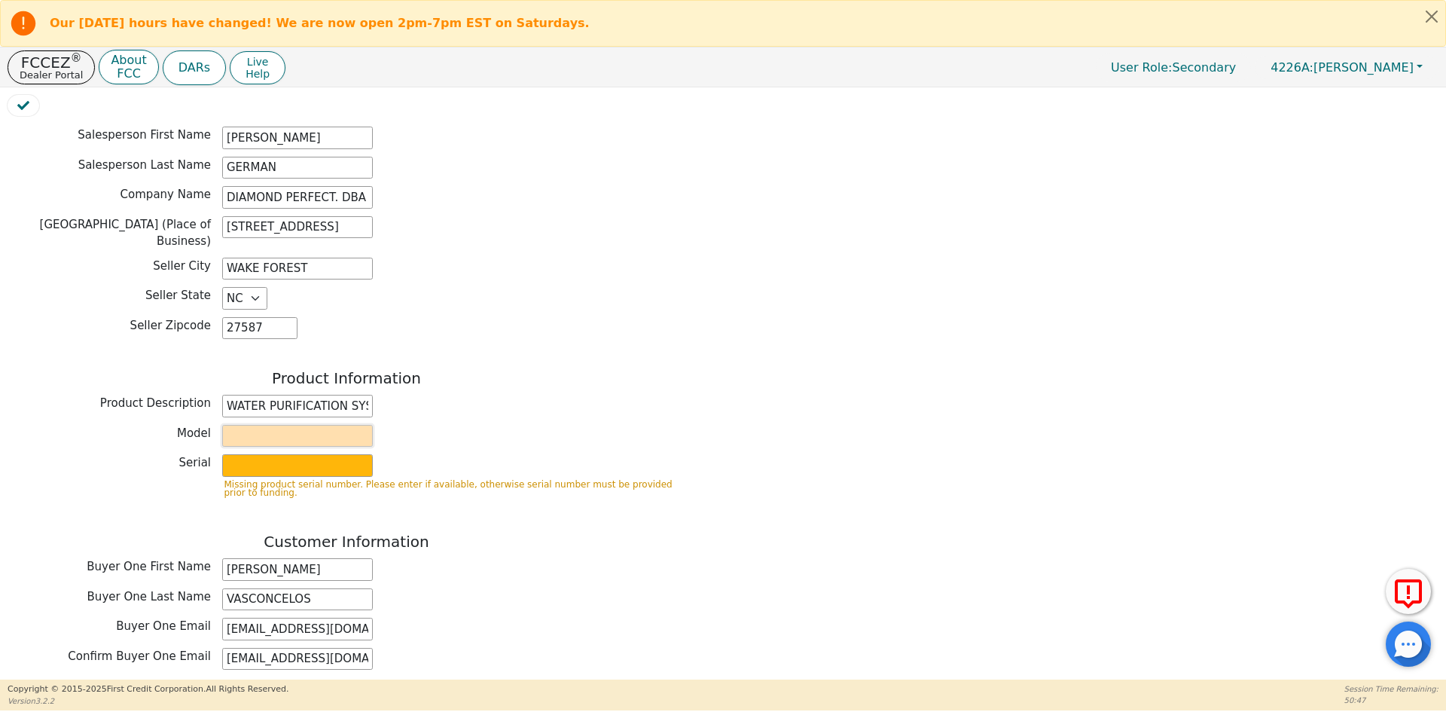
click at [301, 425] on input "text" at bounding box center [297, 436] width 151 height 23
type input "AQUAFEEL"
click at [303, 454] on input "text" at bounding box center [297, 465] width 151 height 23
type input "W525"
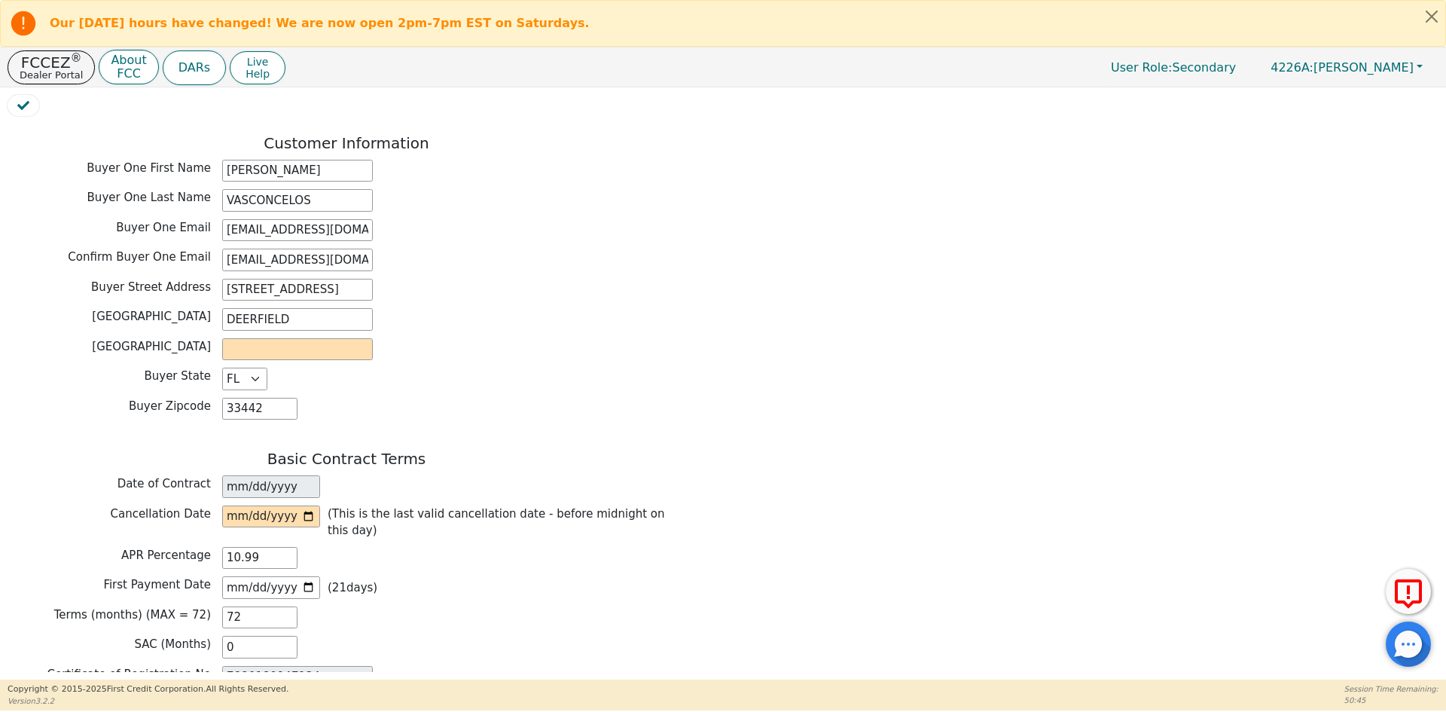
scroll to position [753, 0]
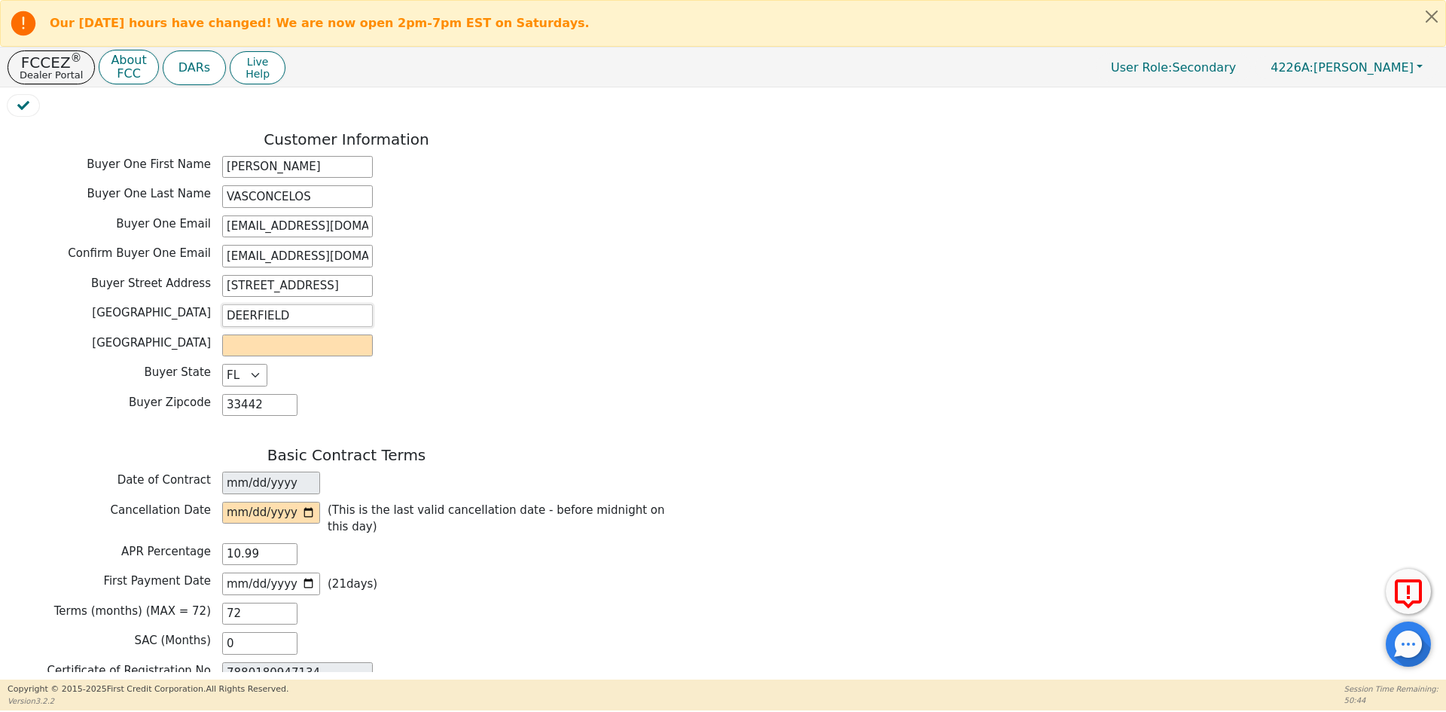
drag, startPoint x: 300, startPoint y: 279, endPoint x: 191, endPoint y: 278, distance: 109.2
click at [191, 304] on div "Buyer City [GEOGRAPHIC_DATA]" at bounding box center [347, 315] width 678 height 23
click at [227, 275] on input "[STREET_ADDRESS]" at bounding box center [297, 286] width 151 height 23
click at [249, 275] on input "[STREET_ADDRESS]" at bounding box center [297, 286] width 151 height 23
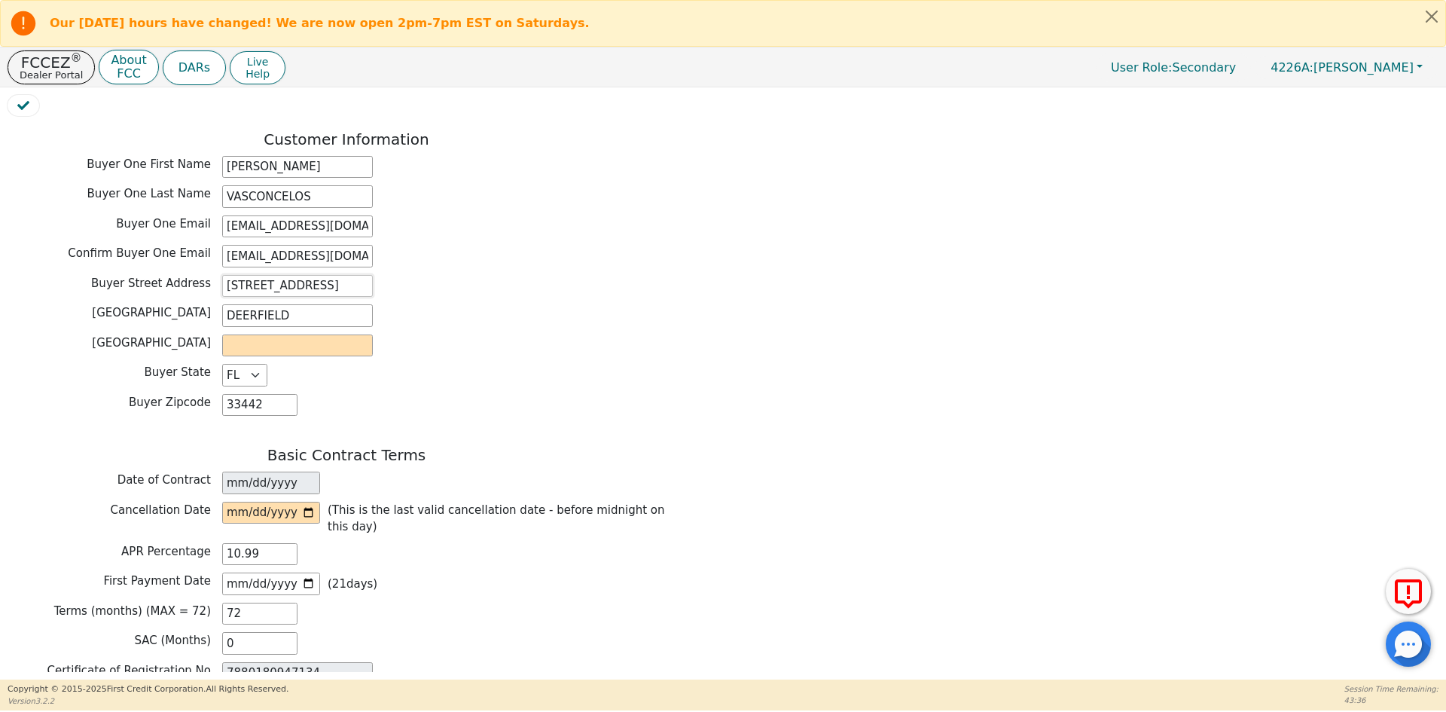
drag, startPoint x: 253, startPoint y: 242, endPoint x: 400, endPoint y: 242, distance: 146.8
click at [400, 275] on div "[GEOGRAPHIC_DATA] Address [STREET_ADDRESS]" at bounding box center [347, 286] width 678 height 23
type input "[STREET_ADDRESS]"
drag, startPoint x: 343, startPoint y: 280, endPoint x: 211, endPoint y: 278, distance: 132.6
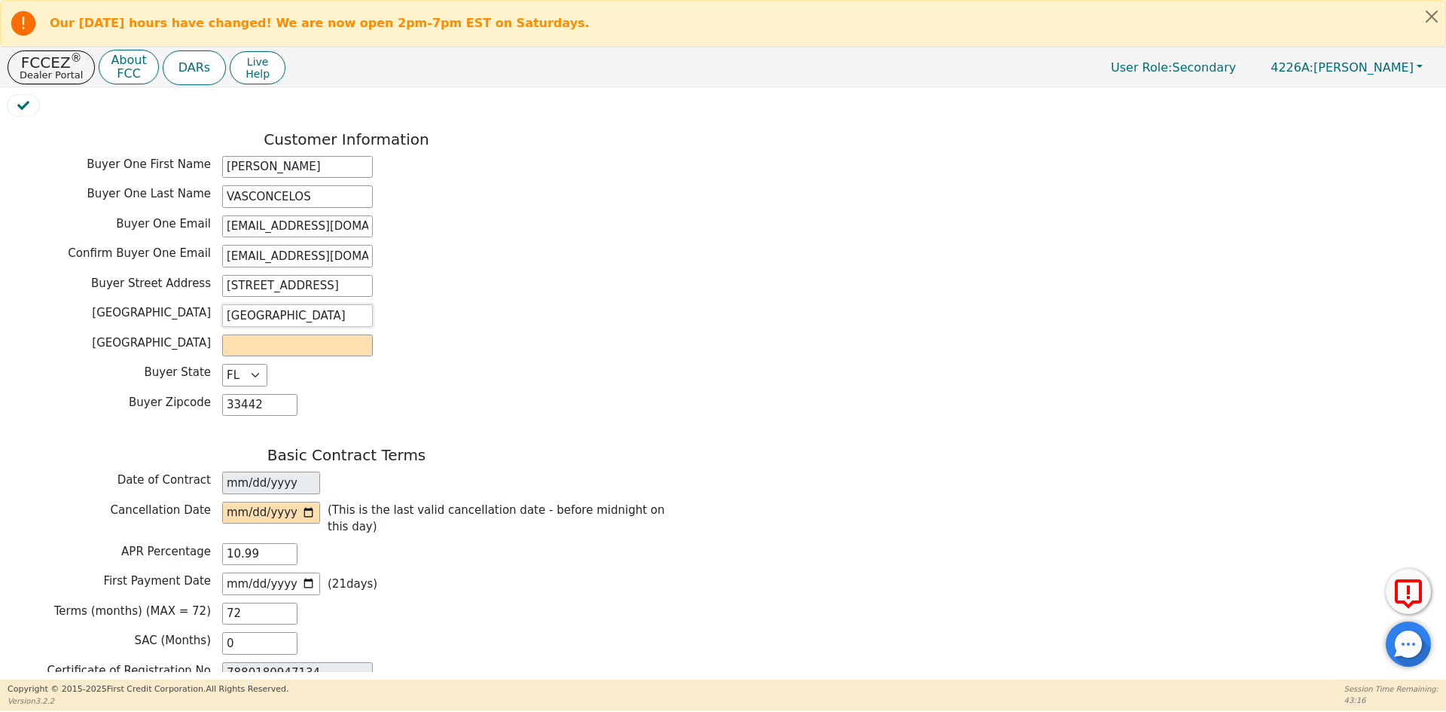
click at [211, 304] on div "[GEOGRAPHIC_DATA] [GEOGRAPHIC_DATA]" at bounding box center [347, 315] width 678 height 23
type input "[GEOGRAPHIC_DATA]"
click at [295, 334] on input "text" at bounding box center [297, 345] width 151 height 23
paste input "[GEOGRAPHIC_DATA]"
type input "[GEOGRAPHIC_DATA]"
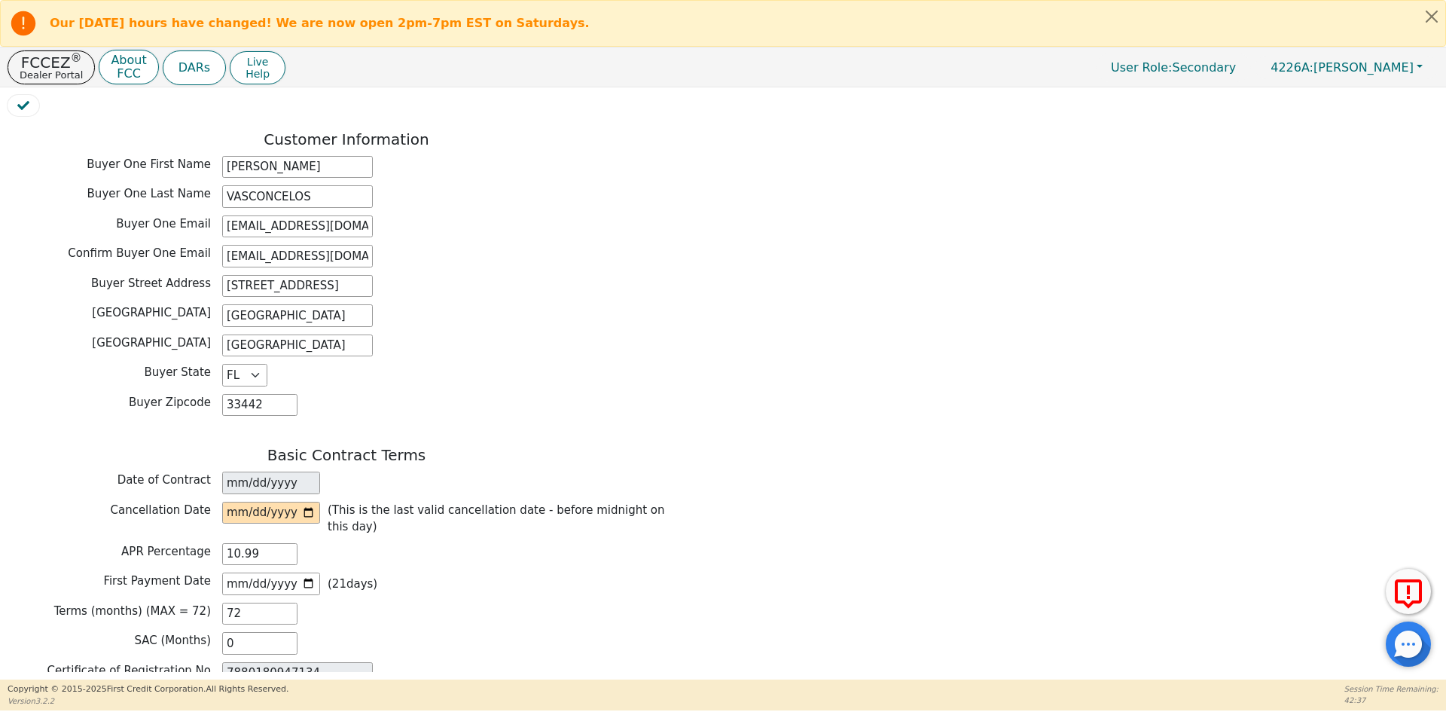
click at [531, 334] on div "Buyer County [GEOGRAPHIC_DATA]" at bounding box center [347, 347] width 678 height 26
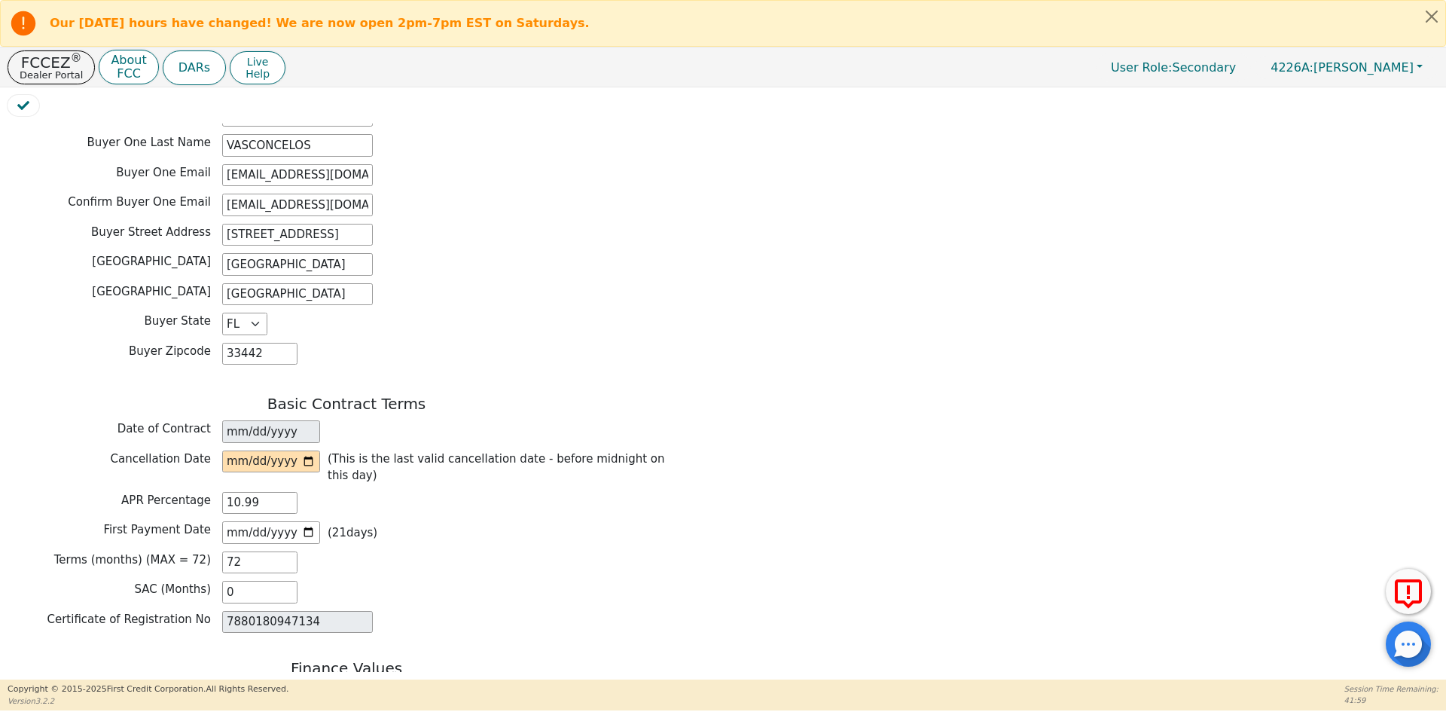
scroll to position [828, 0]
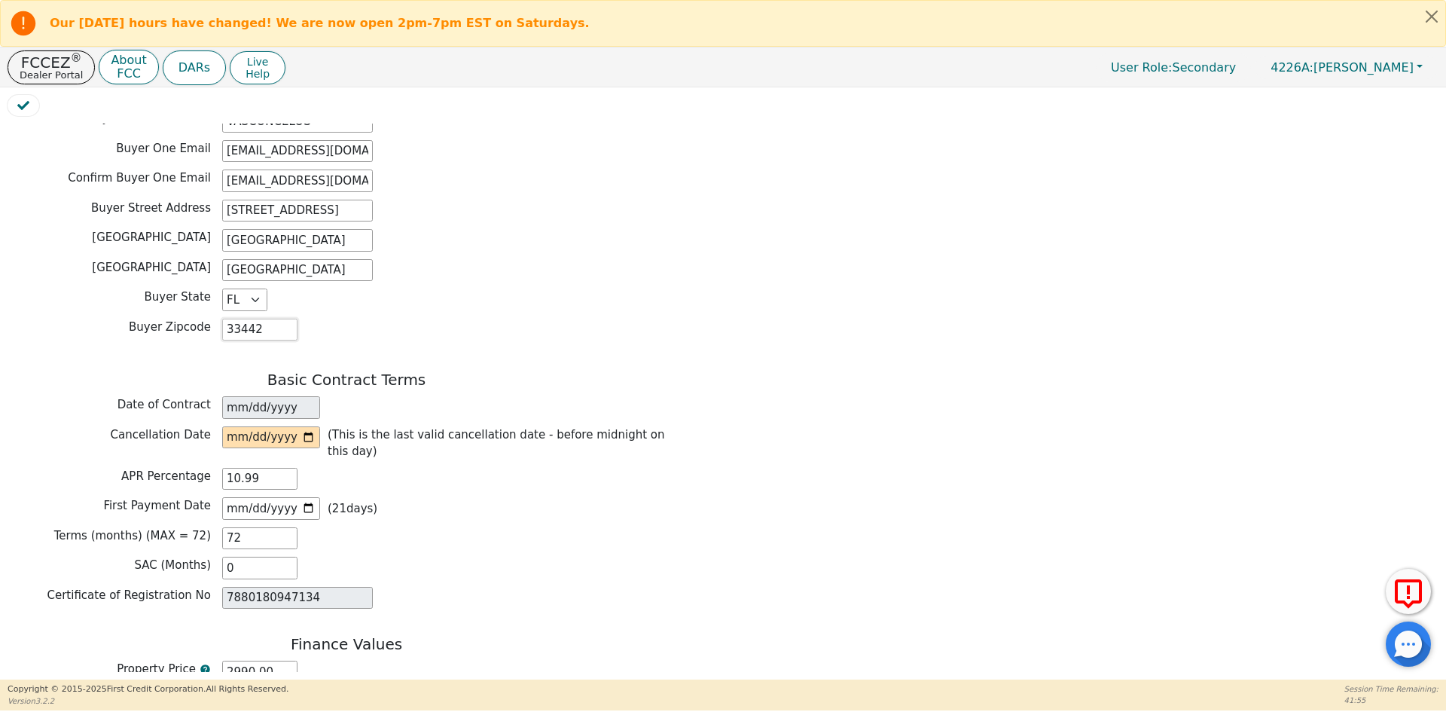
drag, startPoint x: 261, startPoint y: 285, endPoint x: 240, endPoint y: 285, distance: 21.1
click at [240, 319] on input "33442" at bounding box center [259, 330] width 75 height 23
type input "33073"
click at [504, 319] on div "Buyer Zipcode 33073" at bounding box center [347, 332] width 678 height 26
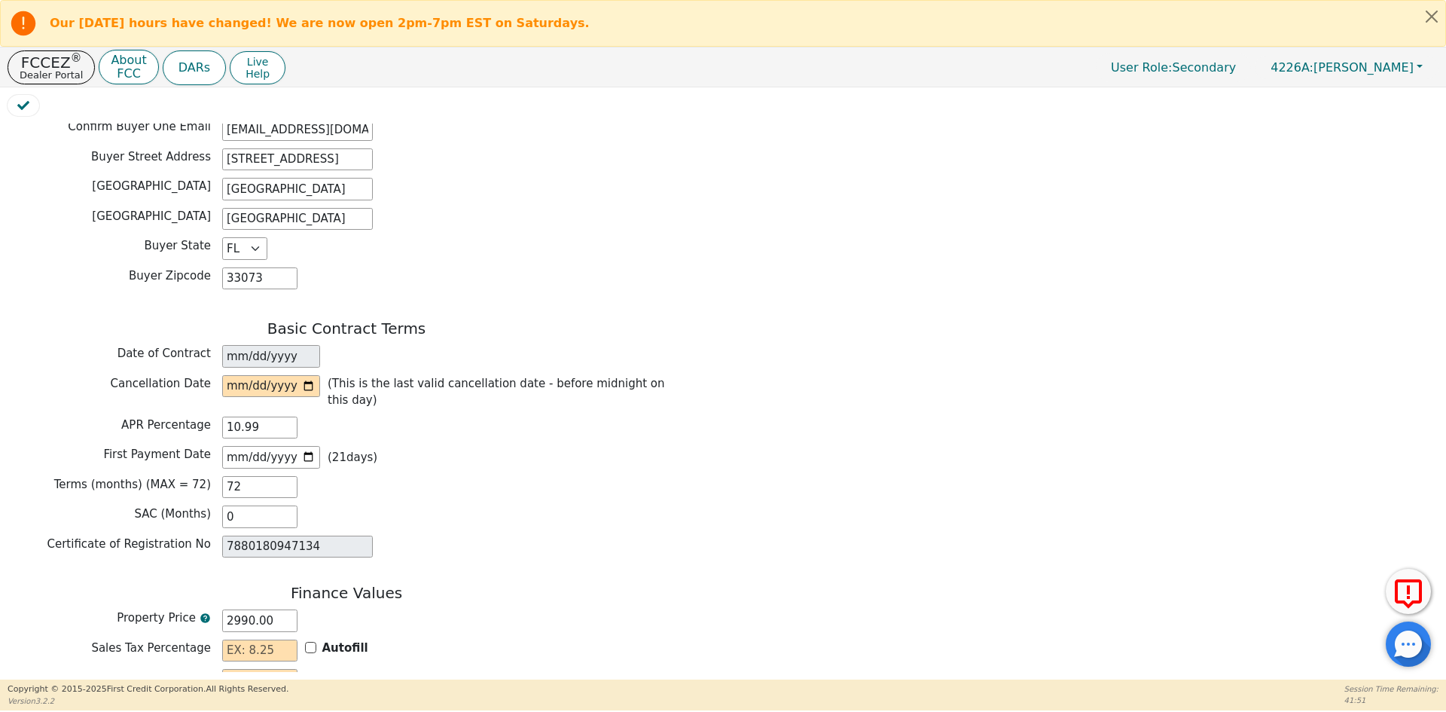
scroll to position [904, 0]
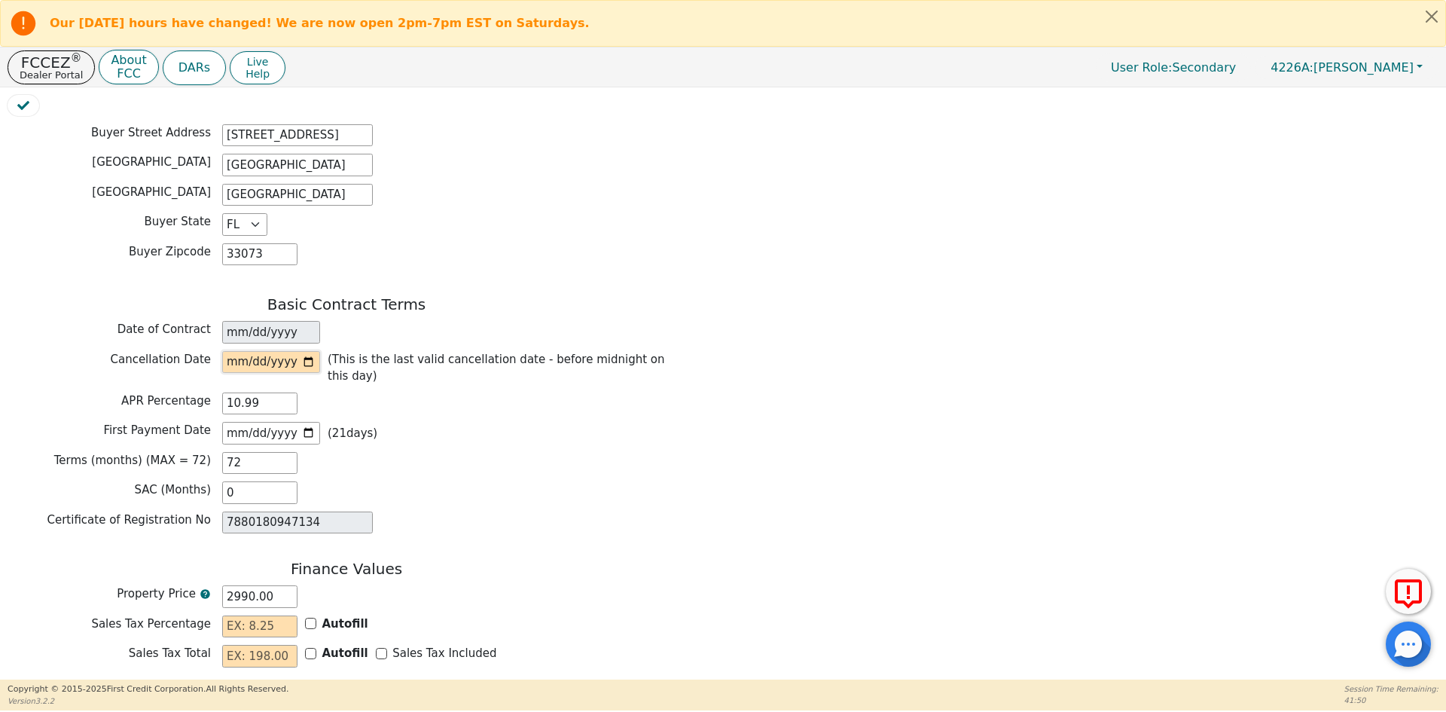
click at [305, 351] on input "date" at bounding box center [271, 362] width 98 height 23
type input "[DATE]"
click at [481, 452] on div "Terms (months) (MAX = 72) 72" at bounding box center [347, 463] width 678 height 23
click at [302, 422] on input "[DATE]" at bounding box center [271, 433] width 98 height 23
click at [304, 422] on input "[DATE]" at bounding box center [271, 433] width 98 height 23
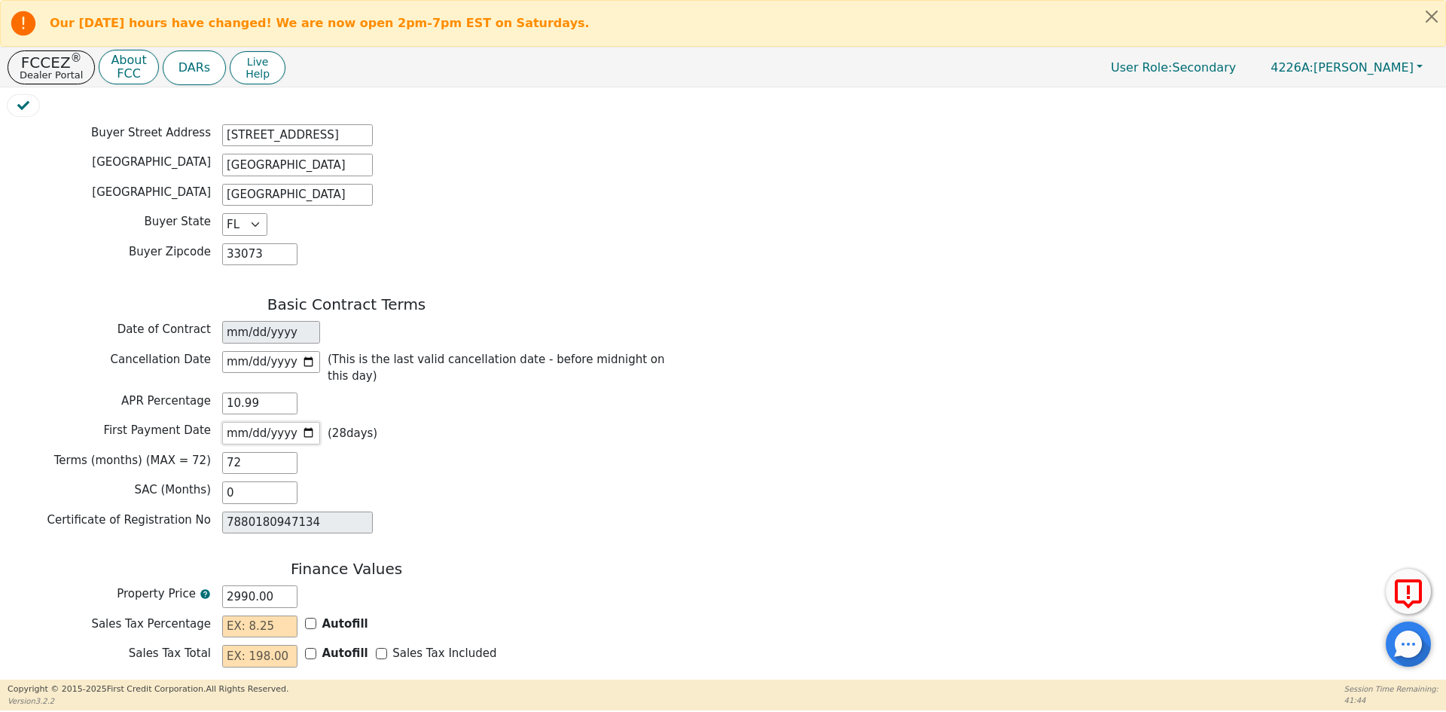
type input "[DATE]"
click at [365, 452] on div "Terms (months) (MAX = 72) 72" at bounding box center [347, 463] width 678 height 23
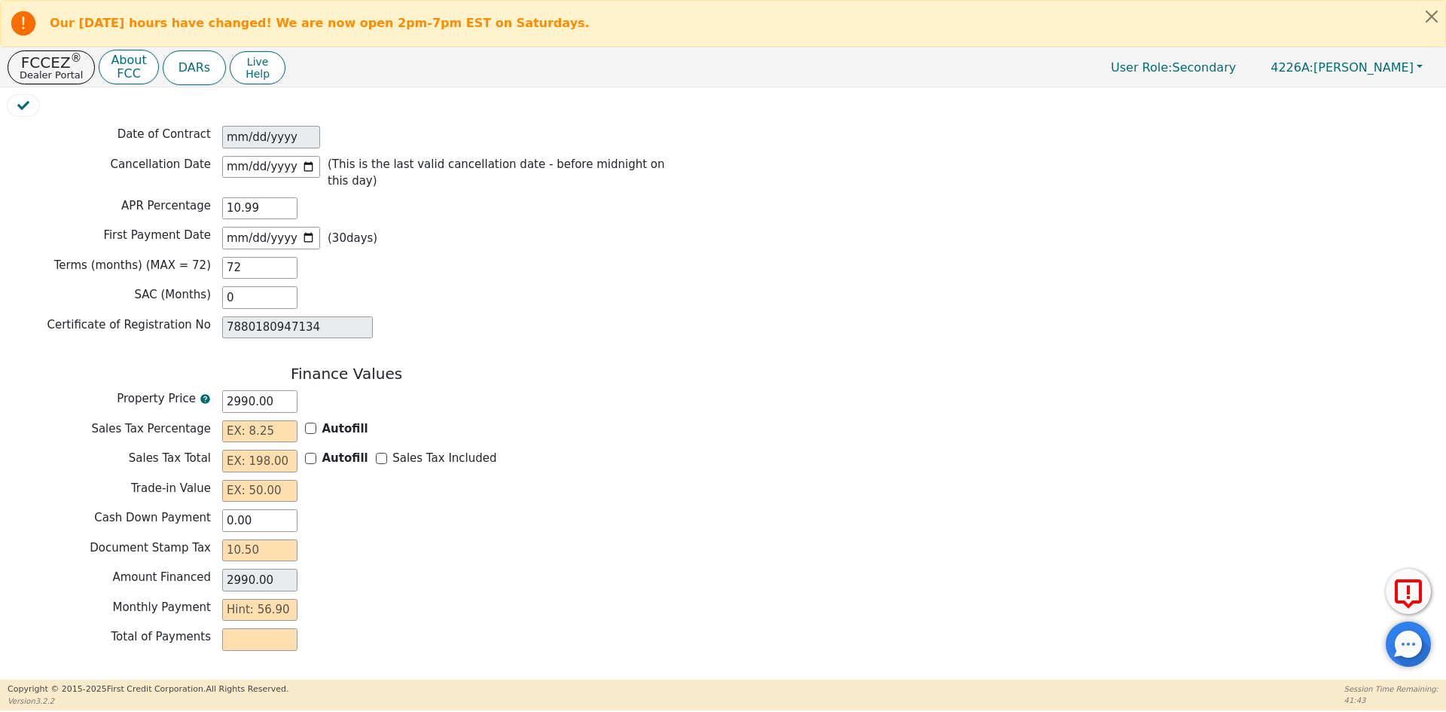
scroll to position [1099, 0]
click at [241, 419] on input "text" at bounding box center [259, 430] width 75 height 23
type input "0.00"
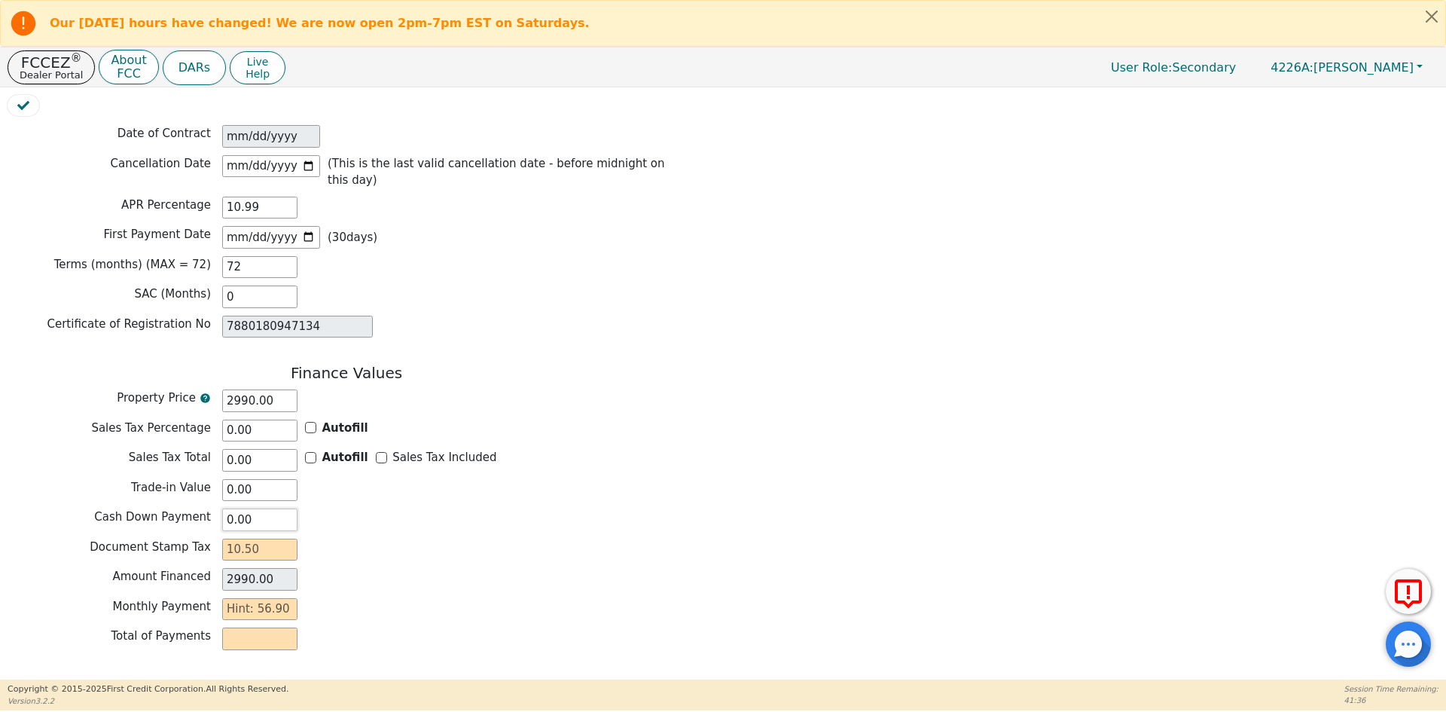
drag, startPoint x: 226, startPoint y: 461, endPoint x: 272, endPoint y: 461, distance: 45.9
click at [272, 508] on input "0.00" at bounding box center [259, 519] width 75 height 23
type input "5"
type input "2985.00"
type input "50"
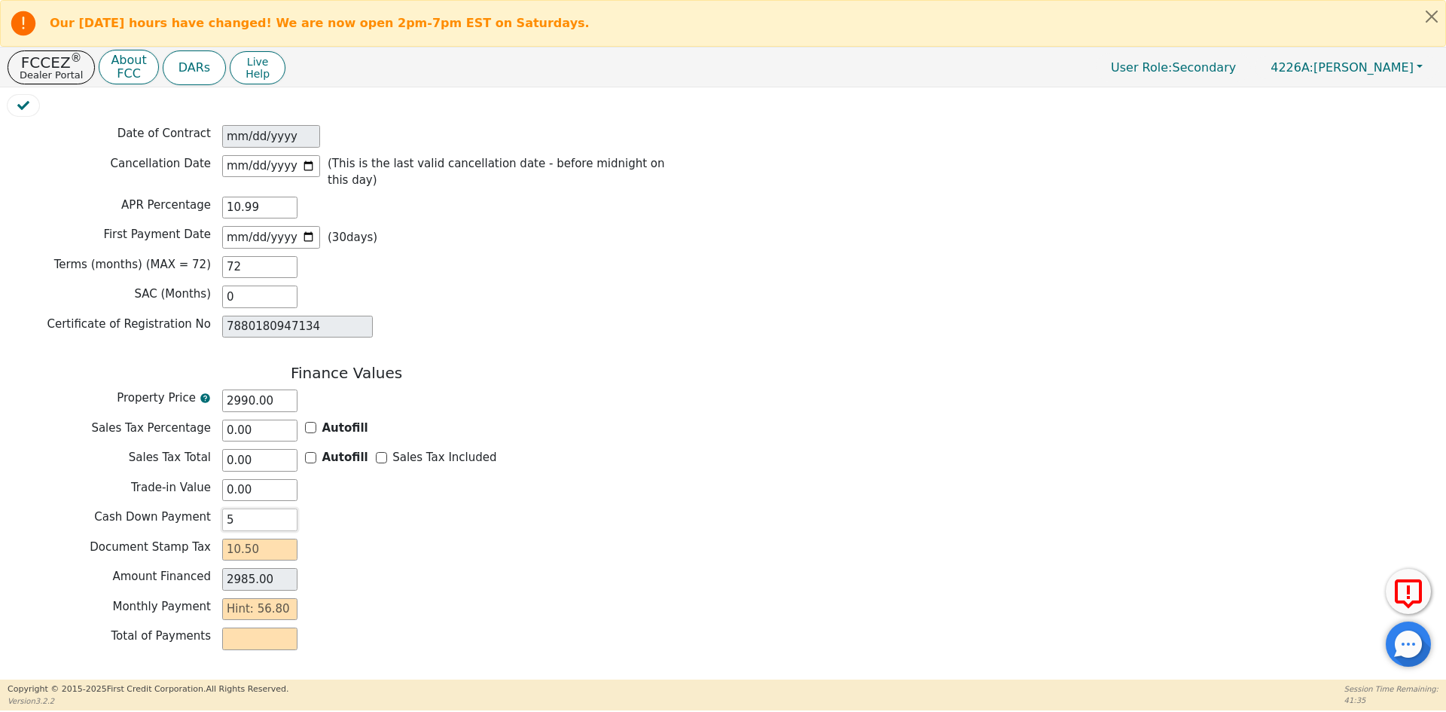
type input "2940.00"
type input "500"
type input "2490.00"
type input "500.00"
click at [761, 537] on div "Back Electronic Contract Helper Select Contract Language: English Customer must…" at bounding box center [723, 398] width 1431 height 548
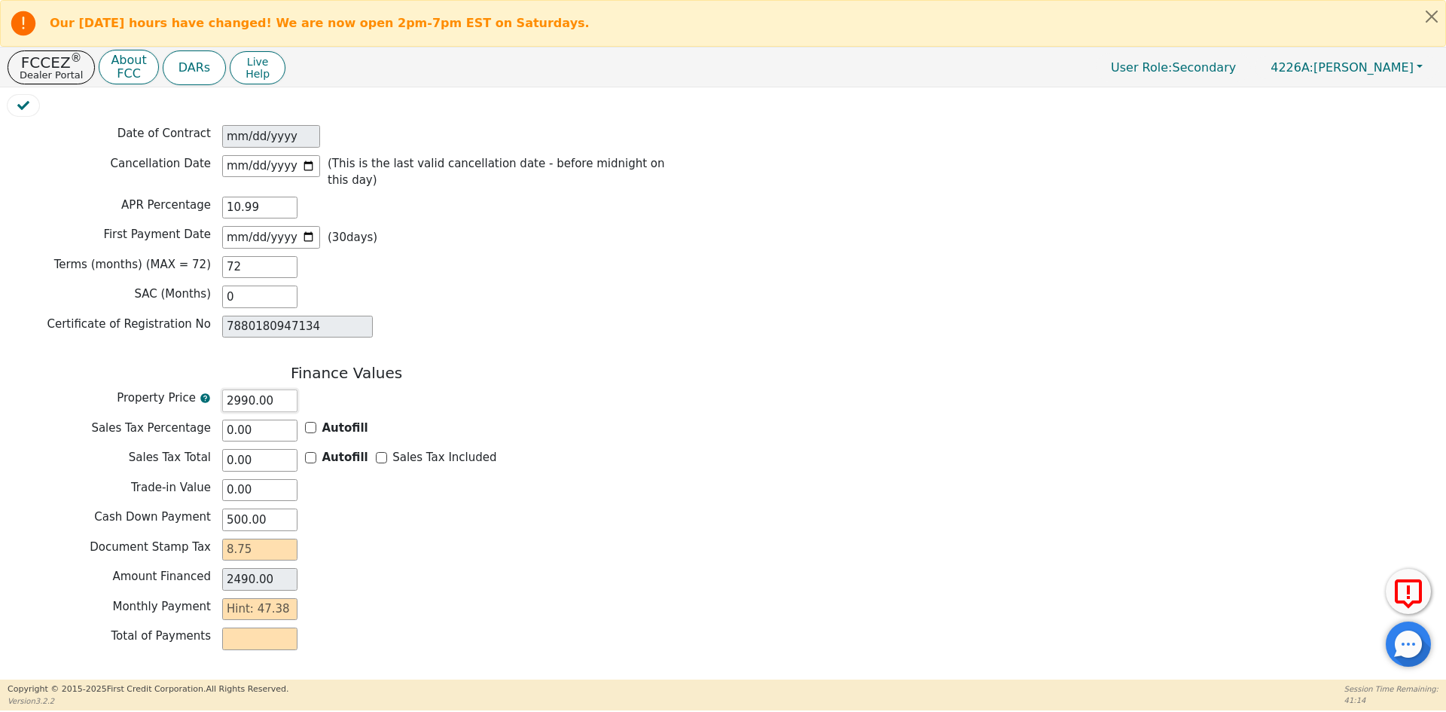
drag, startPoint x: 277, startPoint y: 343, endPoint x: 239, endPoint y: 352, distance: 38.7
click at [239, 389] on input "2990.00" at bounding box center [259, 400] width 75 height 23
type input "298"
type input "-202.00"
type input "2981"
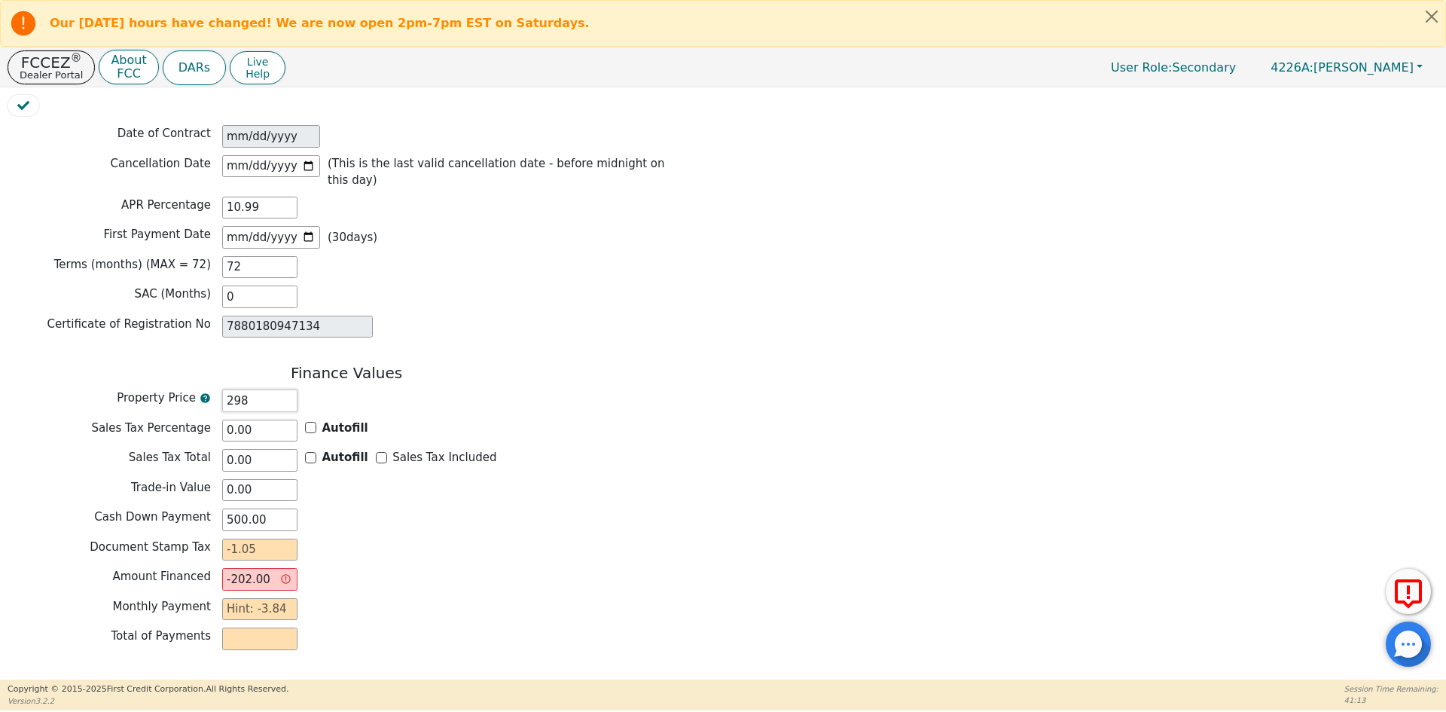
type input "2481.00"
type input "2981.2"
type input "2481.20"
type input "2981.25"
type input "2481.25"
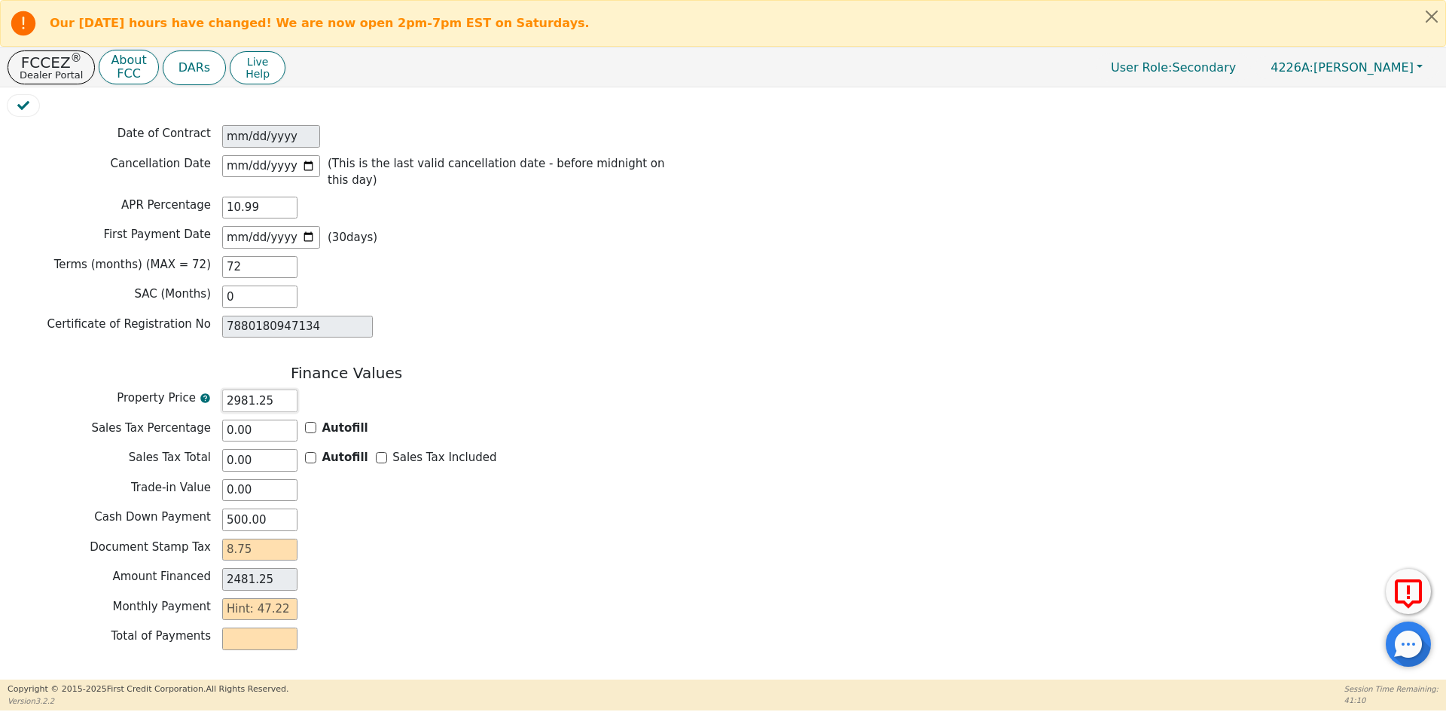
type input "2981.25"
click at [623, 449] on div "Sales Tax Total 0.00 Autofill Sales Tax Included" at bounding box center [347, 460] width 678 height 23
click at [251, 538] on input "text" at bounding box center [259, 549] width 75 height 23
type input "8"
type input "2489.25"
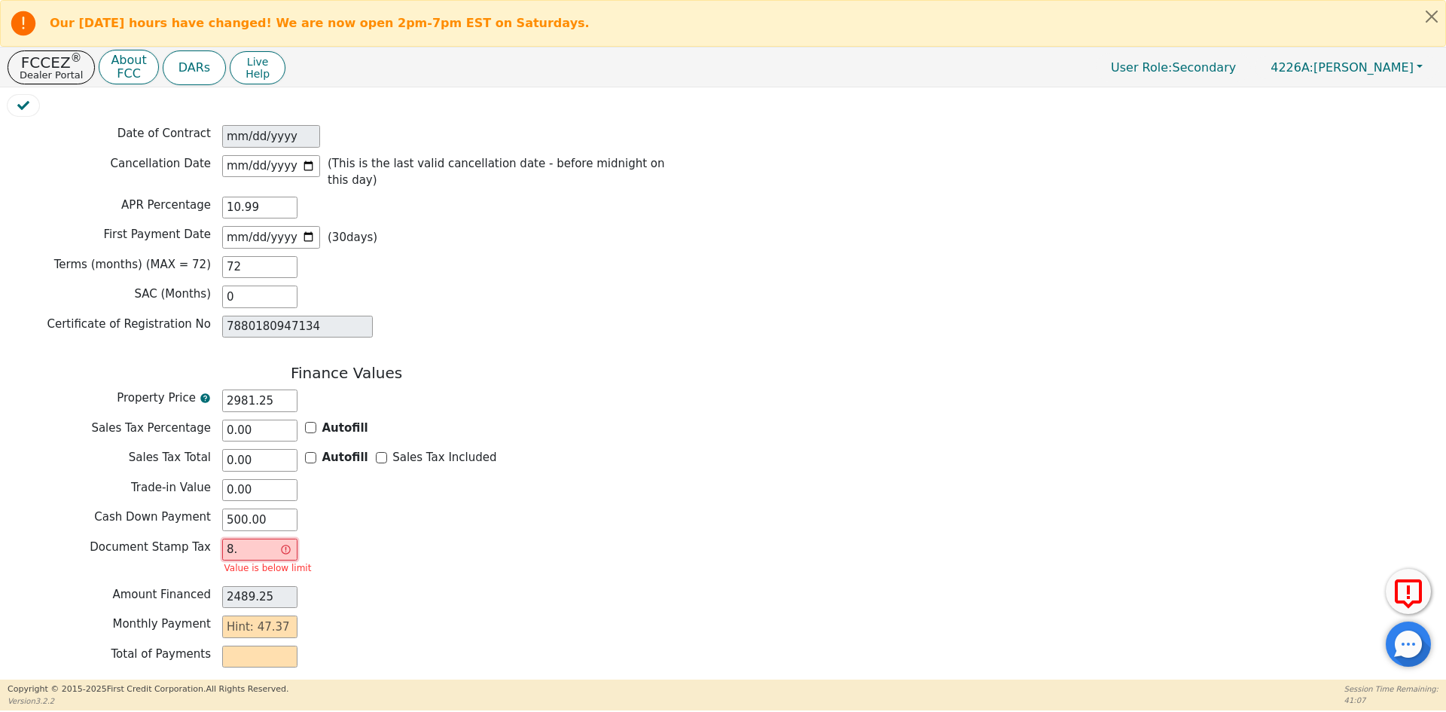
type input "8.7"
type input "2489.95"
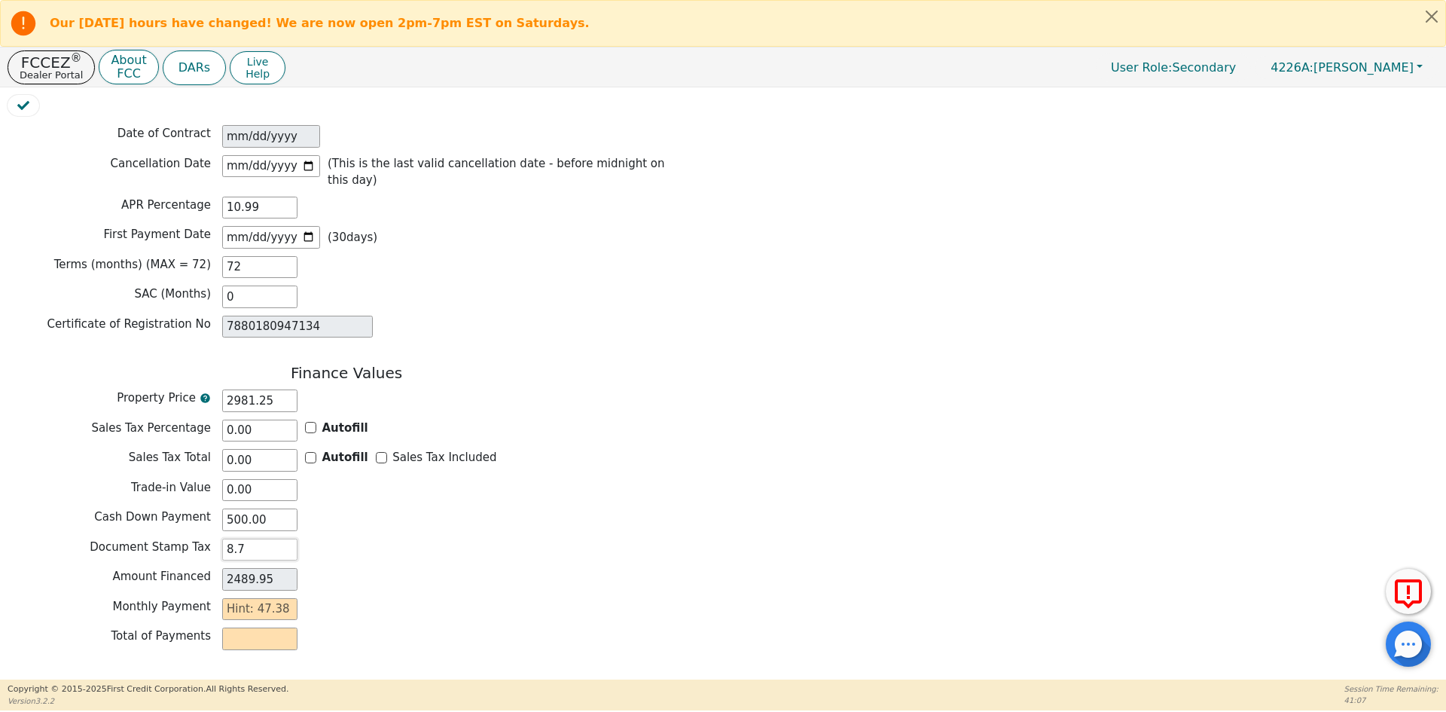
type input "8.75"
type input "2490.00"
type input "8.75"
click at [512, 568] on div "Amount Financed 2490.00" at bounding box center [347, 579] width 678 height 23
click at [247, 598] on input "text" at bounding box center [259, 609] width 75 height 23
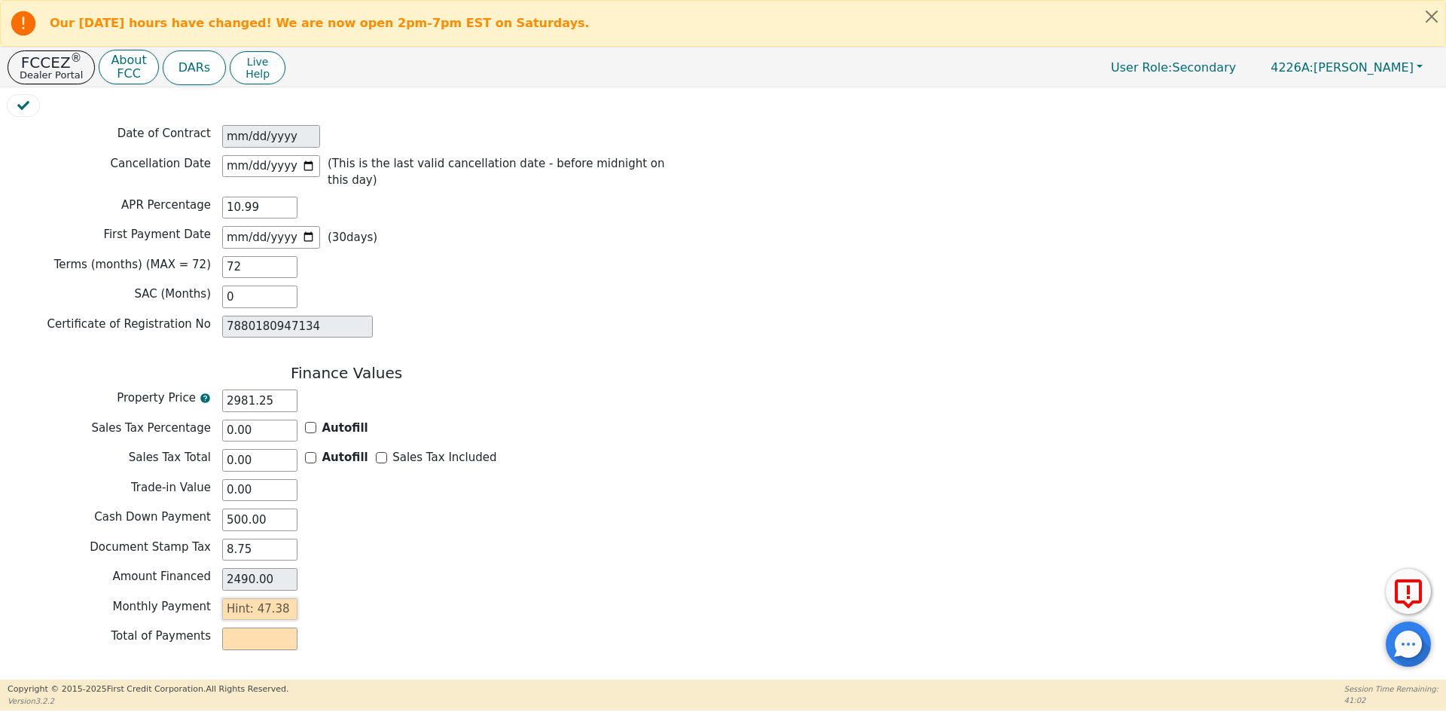
type input "4"
type input "288.00"
type input "47"
type input "3384.00"
type input "47.3"
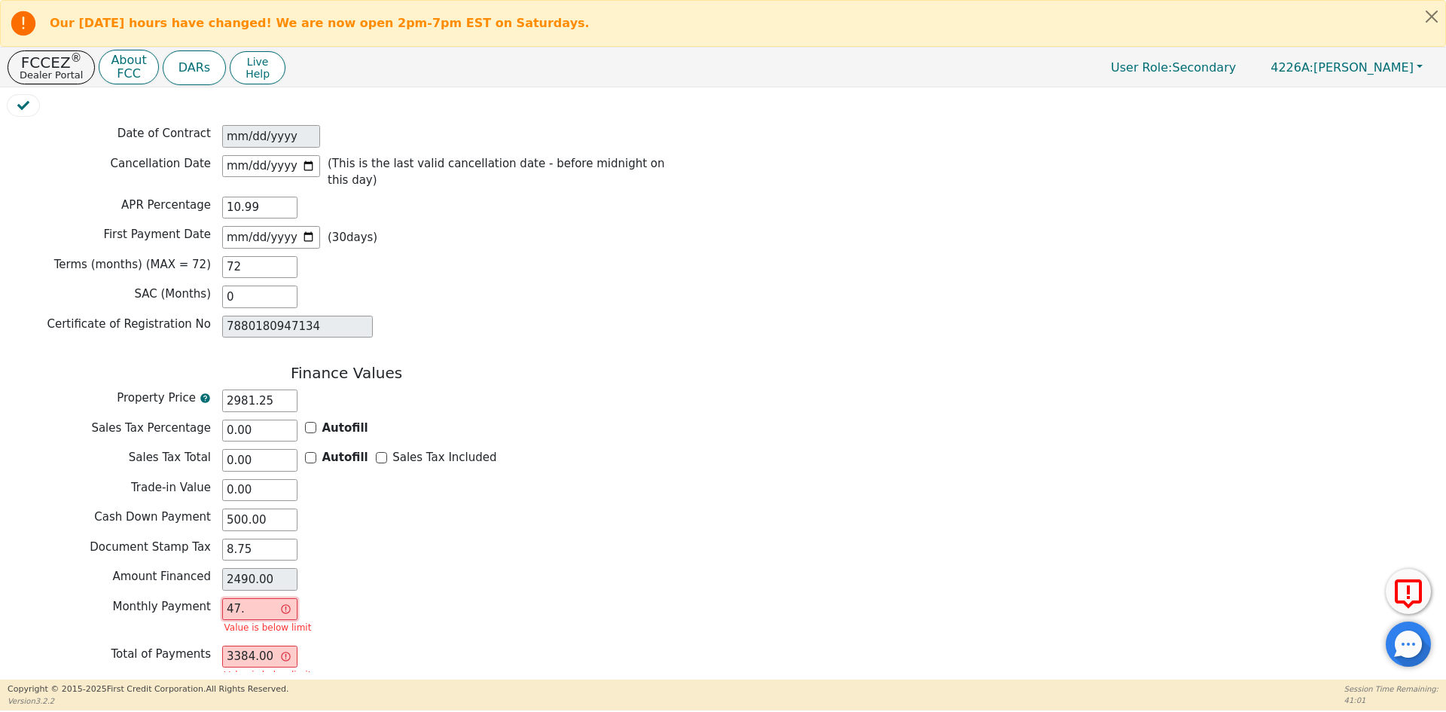
type input "3405.60"
type input "47.38"
type input "3411.36"
type input "47.38"
click at [155, 680] on button "Review & Begin Contract" at bounding box center [95, 697] width 174 height 35
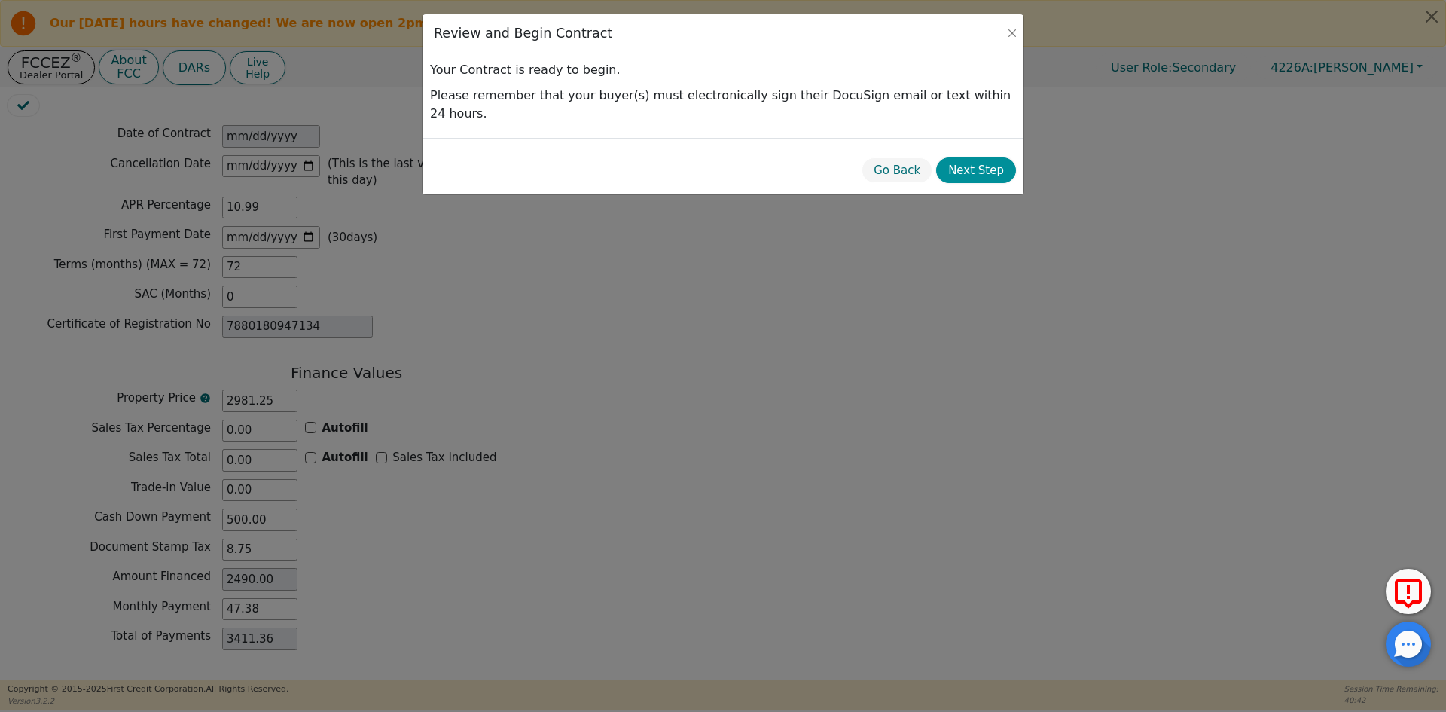
click at [978, 158] on button "Next Step" at bounding box center [976, 170] width 80 height 26
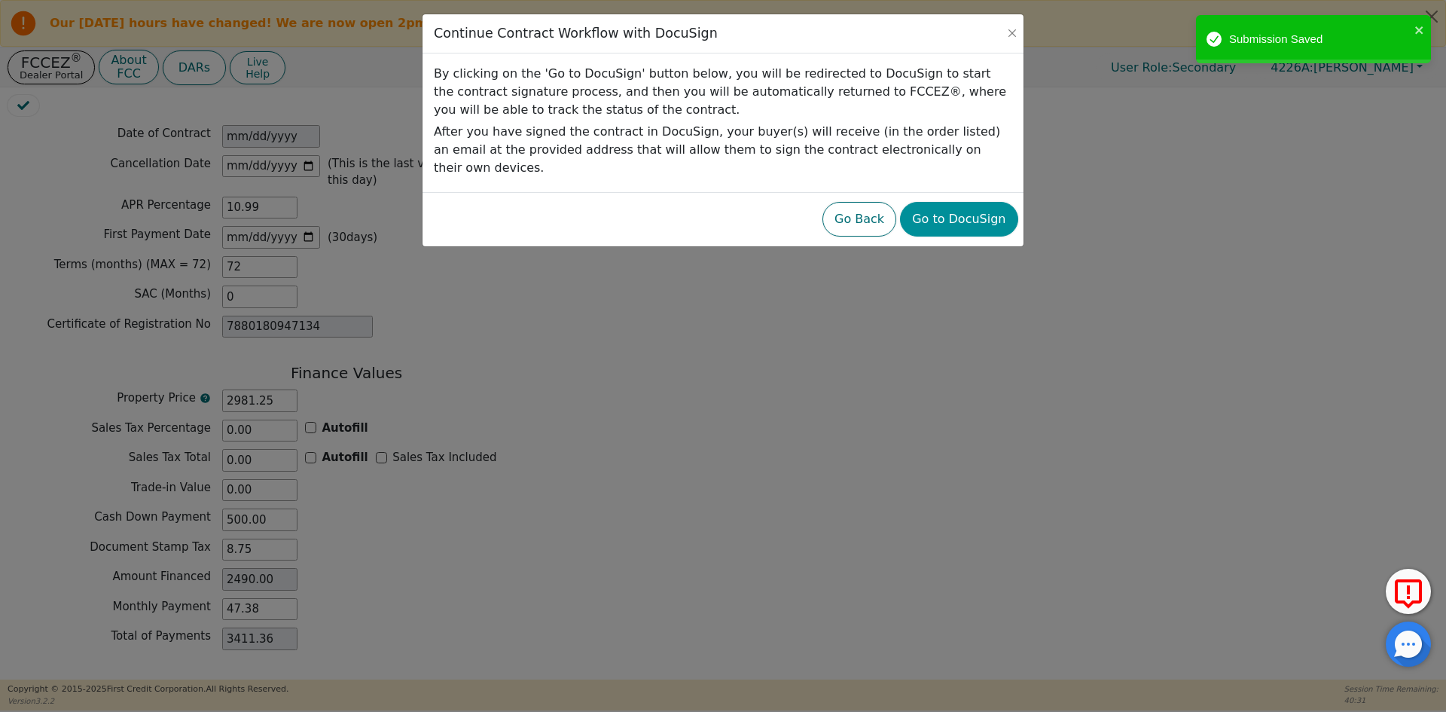
click at [972, 202] on button "Go to DocuSign" at bounding box center [958, 219] width 117 height 35
